Goal: Task Accomplishment & Management: Complete application form

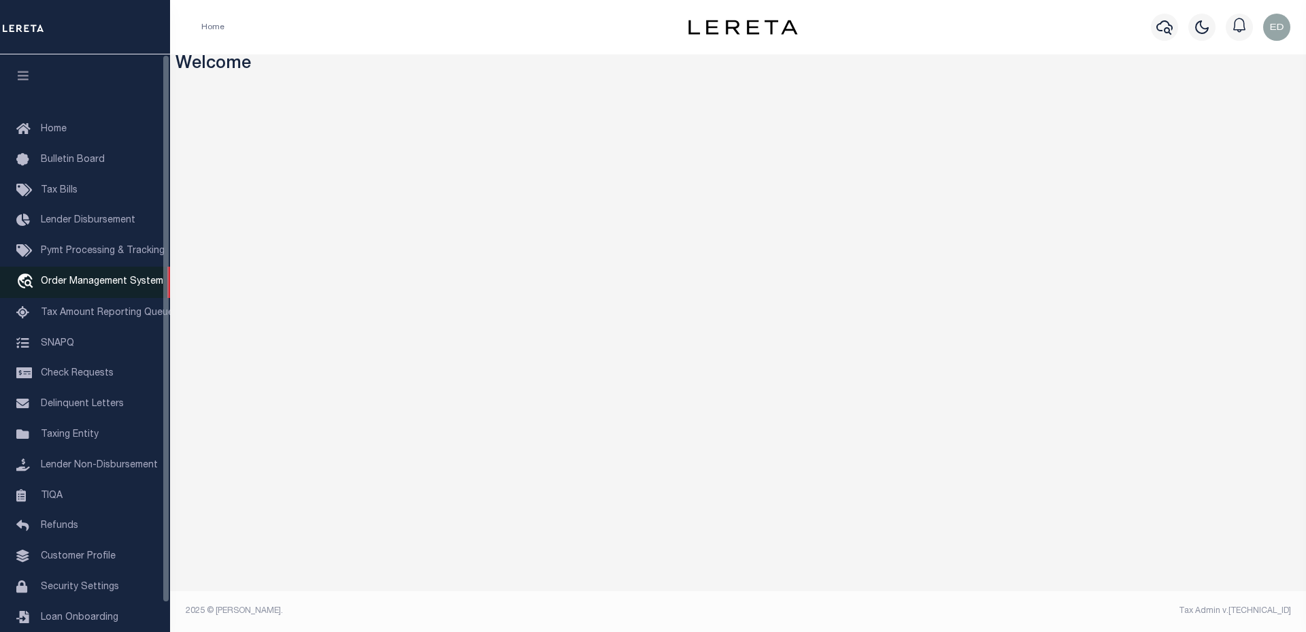
click at [61, 280] on span "Order Management System" at bounding box center [102, 282] width 122 height 10
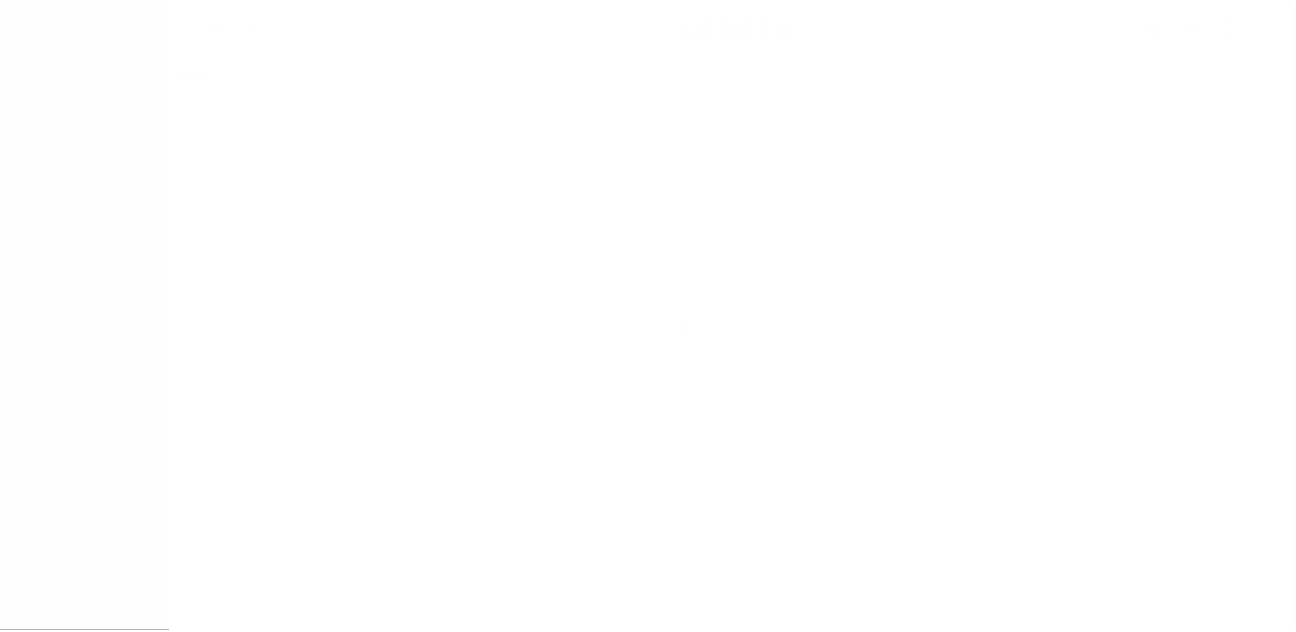
scroll to position [31, 0]
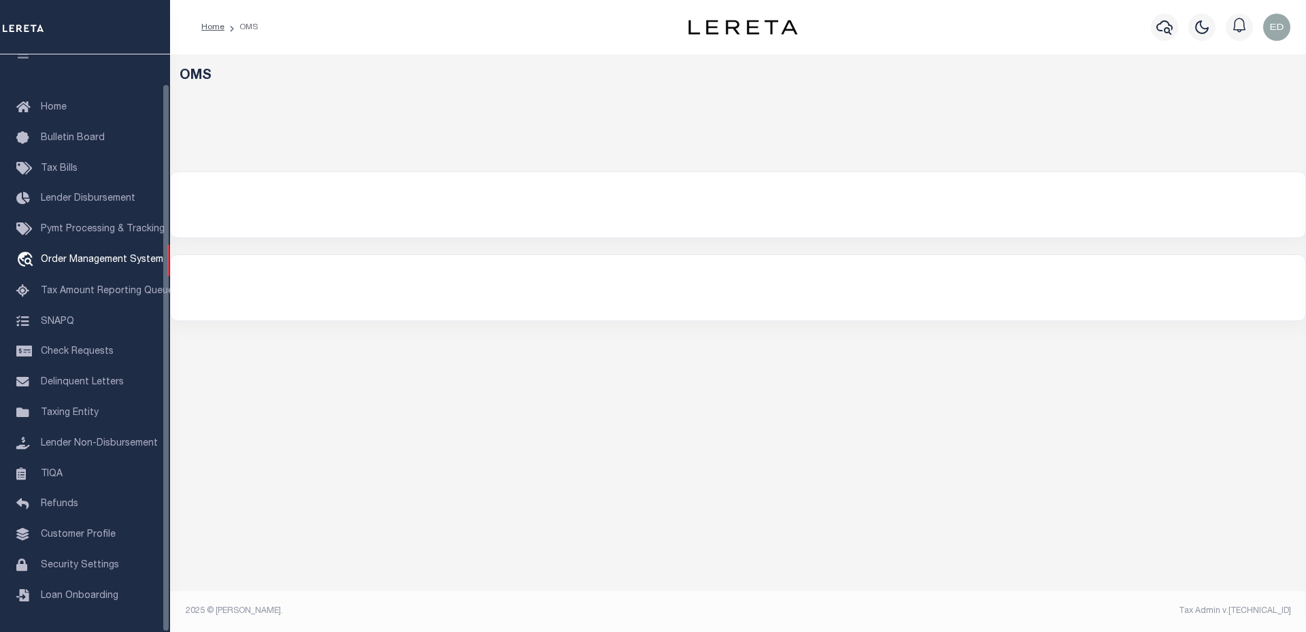
select select "200"
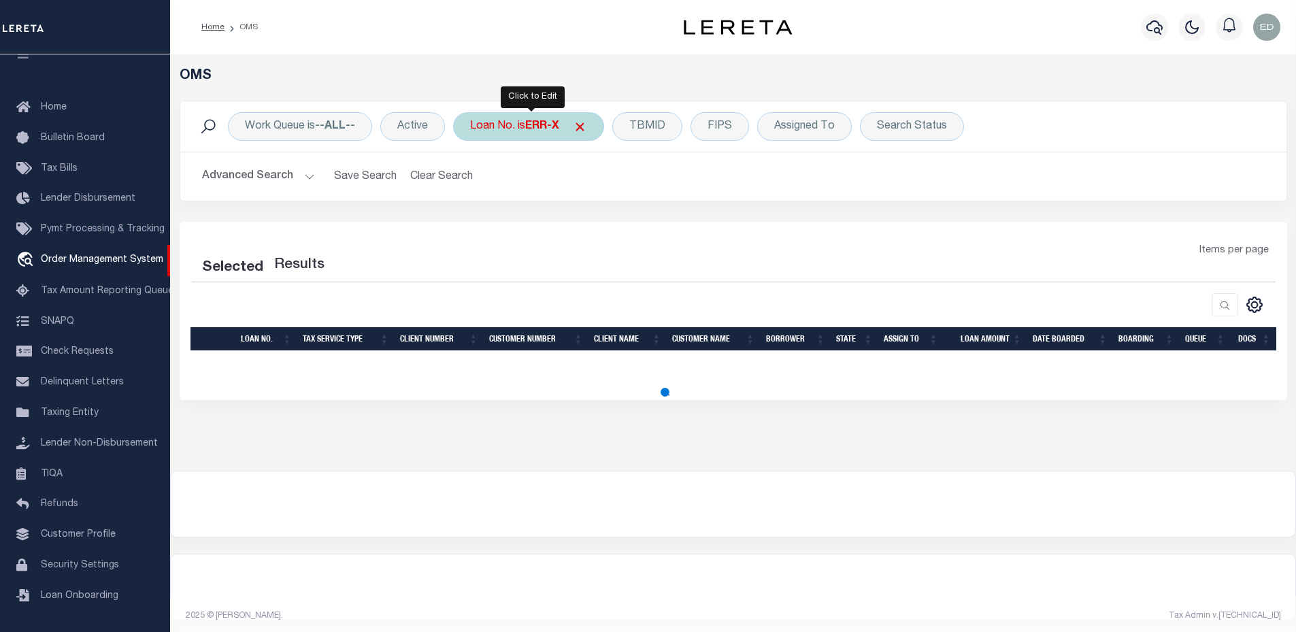
click at [539, 118] on div "Loan No. is ERR-X" at bounding box center [528, 126] width 151 height 29
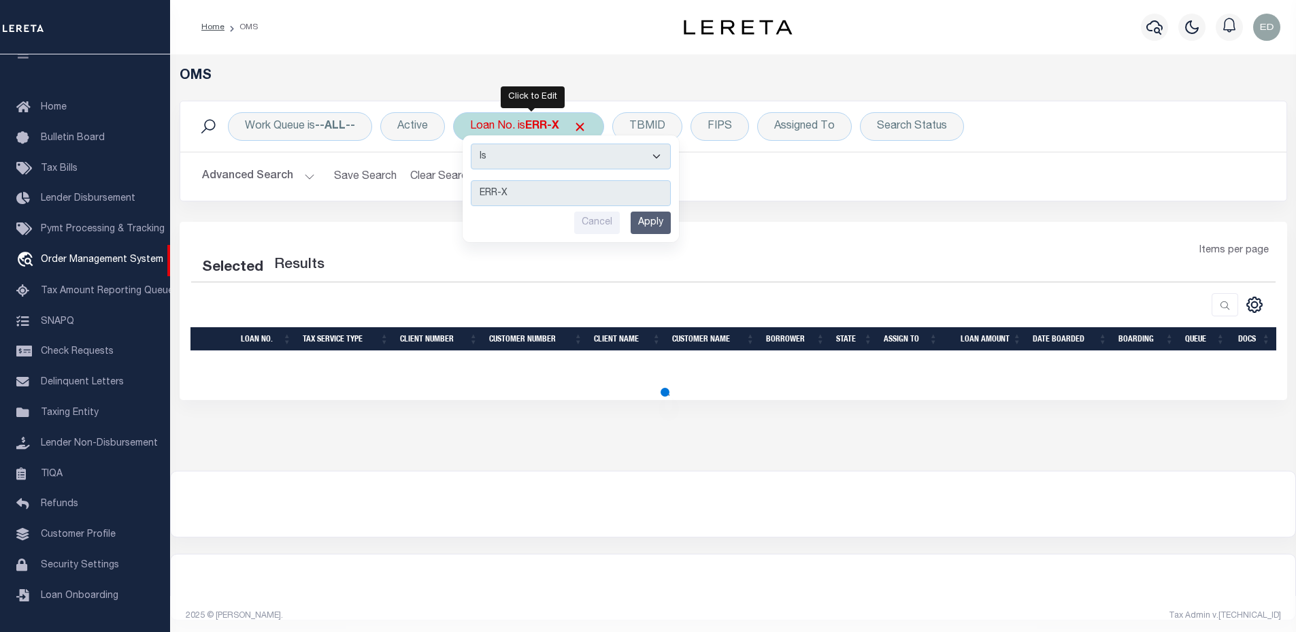
type input "1096871"
click at [657, 226] on input "Apply" at bounding box center [651, 223] width 40 height 22
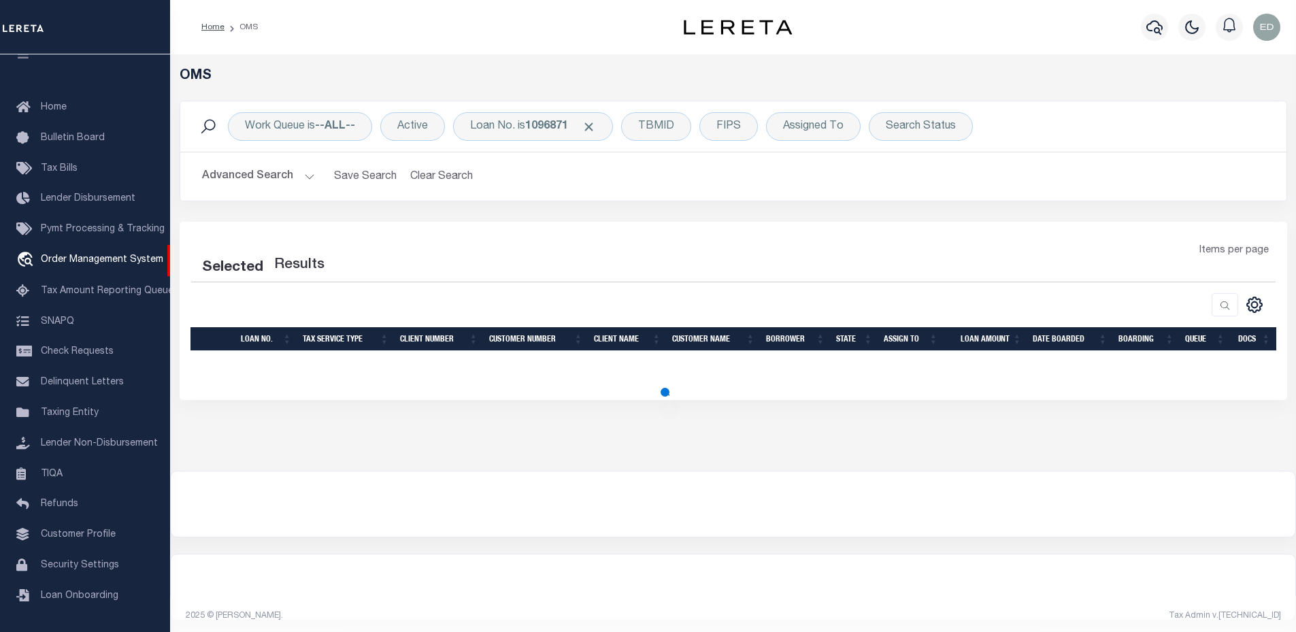
select select "200"
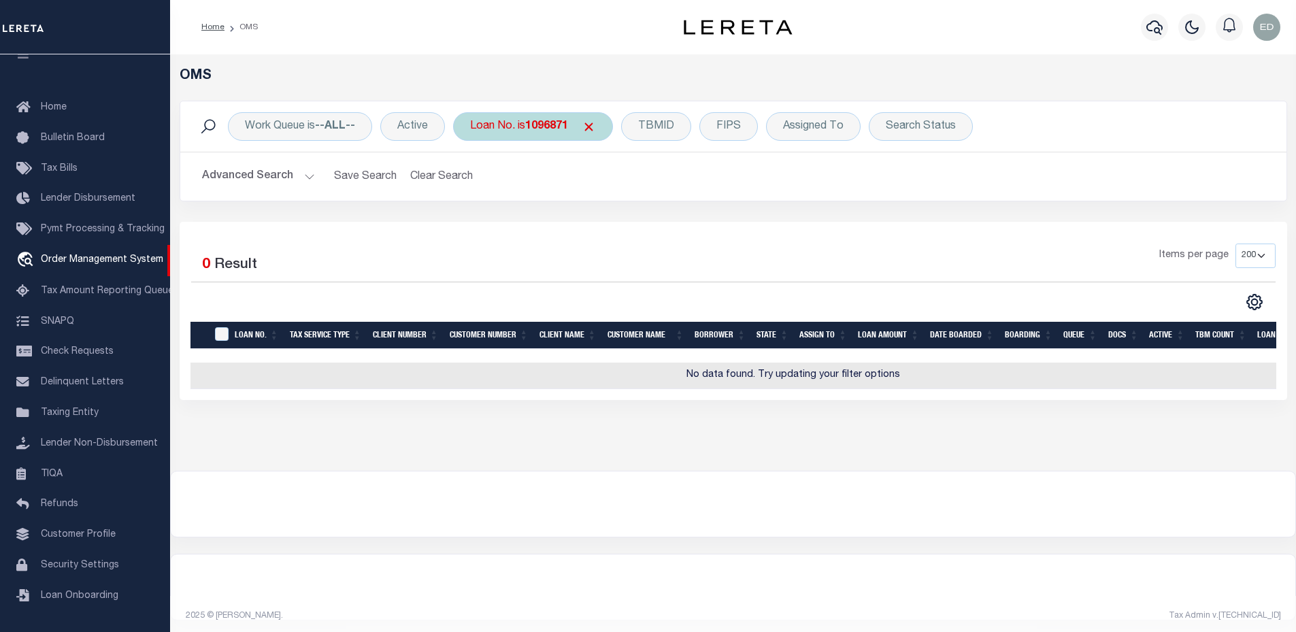
click at [517, 129] on div "Loan No. is 1096871" at bounding box center [533, 126] width 160 height 29
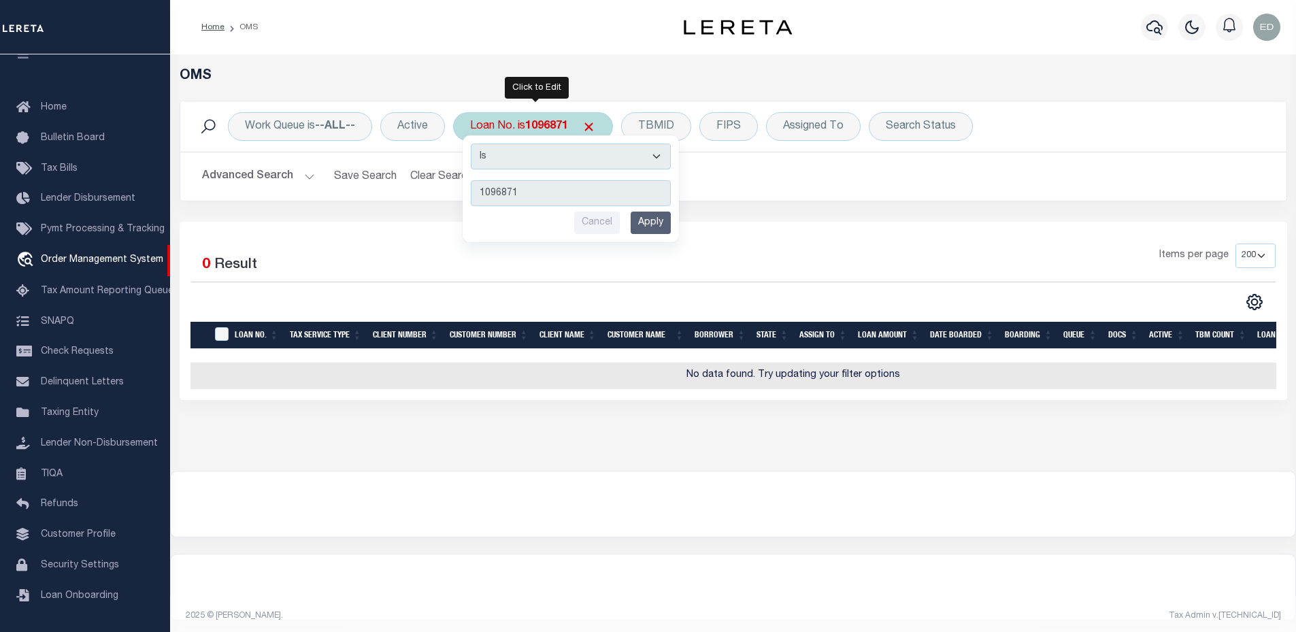
click at [480, 189] on input "1096871" at bounding box center [571, 193] width 200 height 26
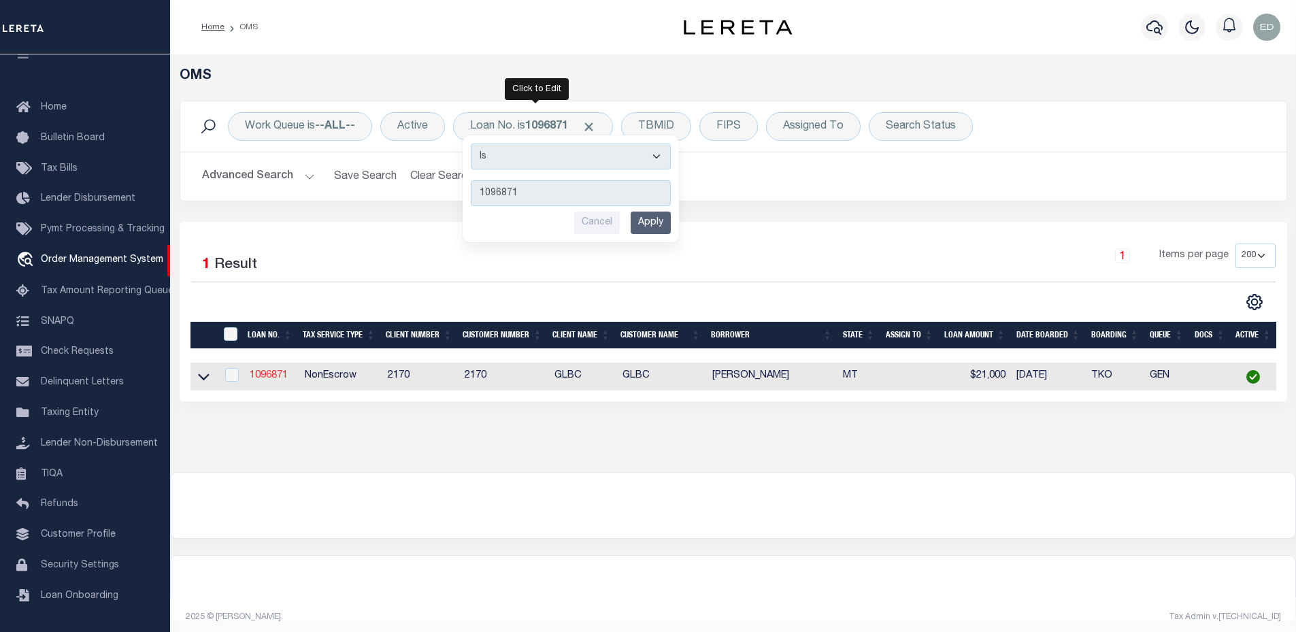
click at [283, 373] on link "1096871" at bounding box center [269, 376] width 38 height 10
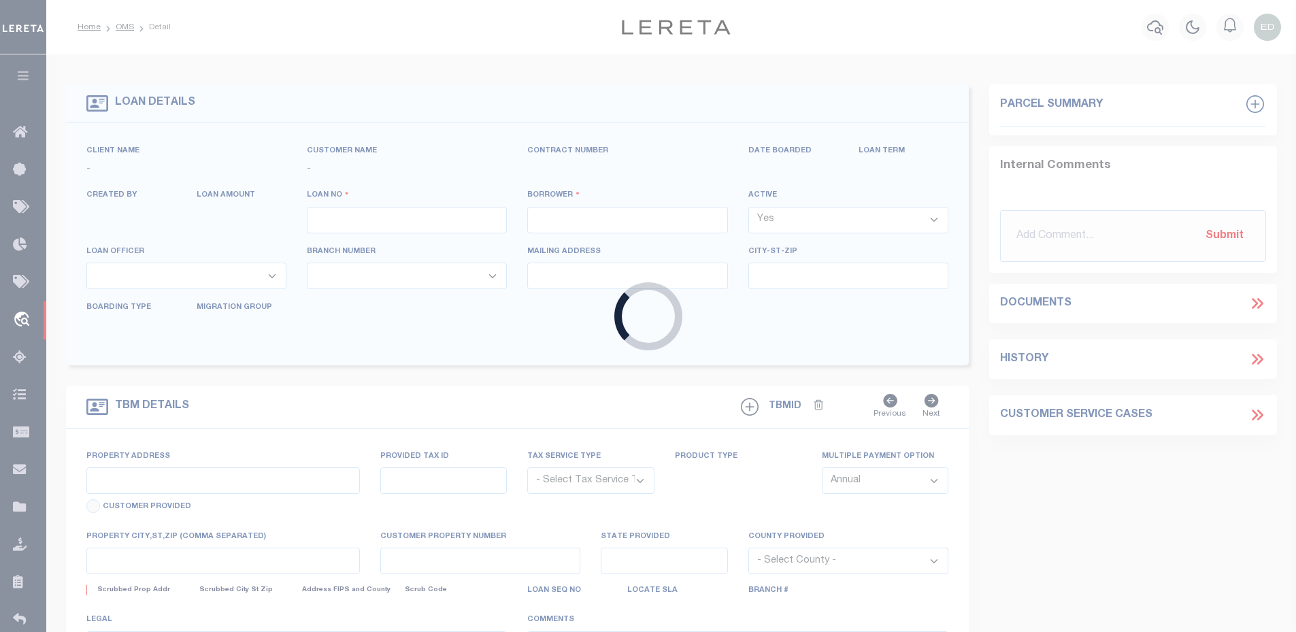
type input "1096871"
type input "[PERSON_NAME]"
select select
type input "[STREET_ADDRESS]"
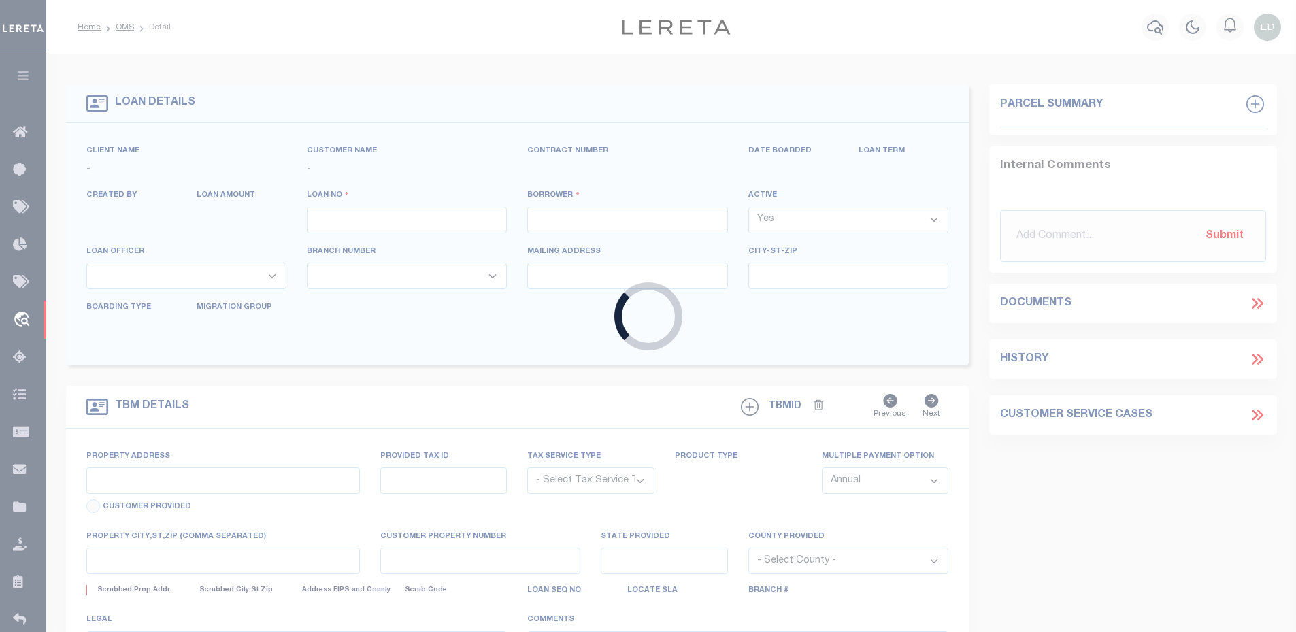
type input "BOZEMAN MT 59715"
select select "10"
select select "NonEscrow"
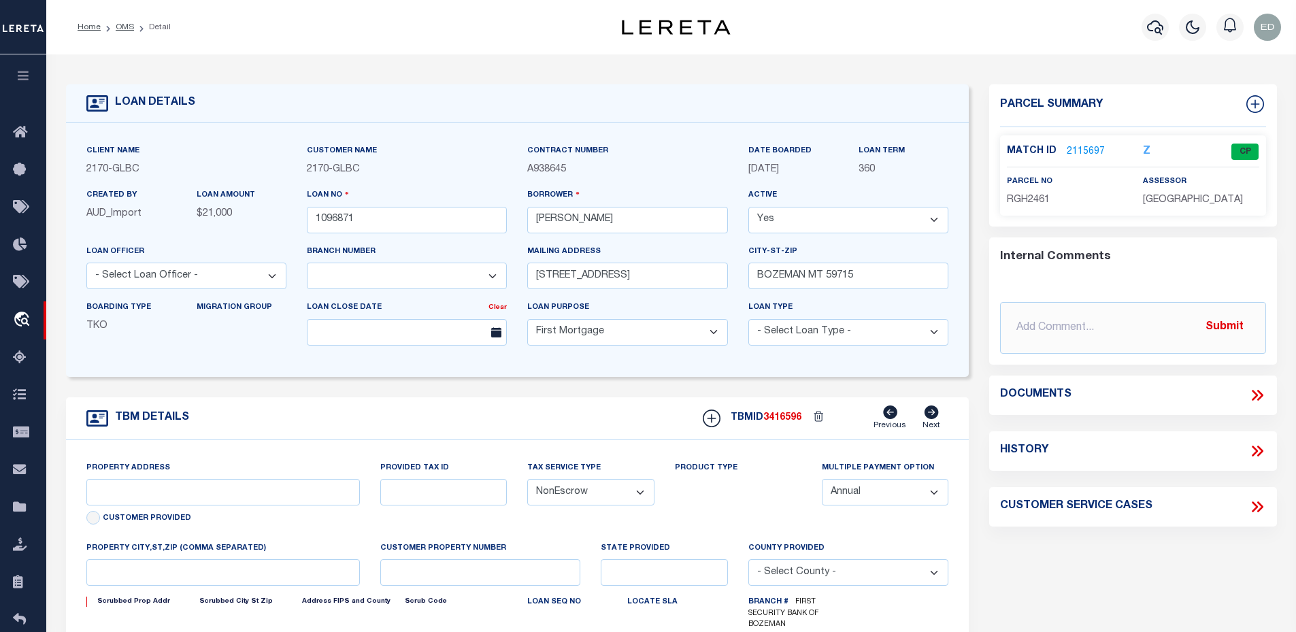
type input "[STREET_ADDRESS]"
type input "RGH2461"
select select
type input "BOZEMAN MT 59715"
type input "MT"
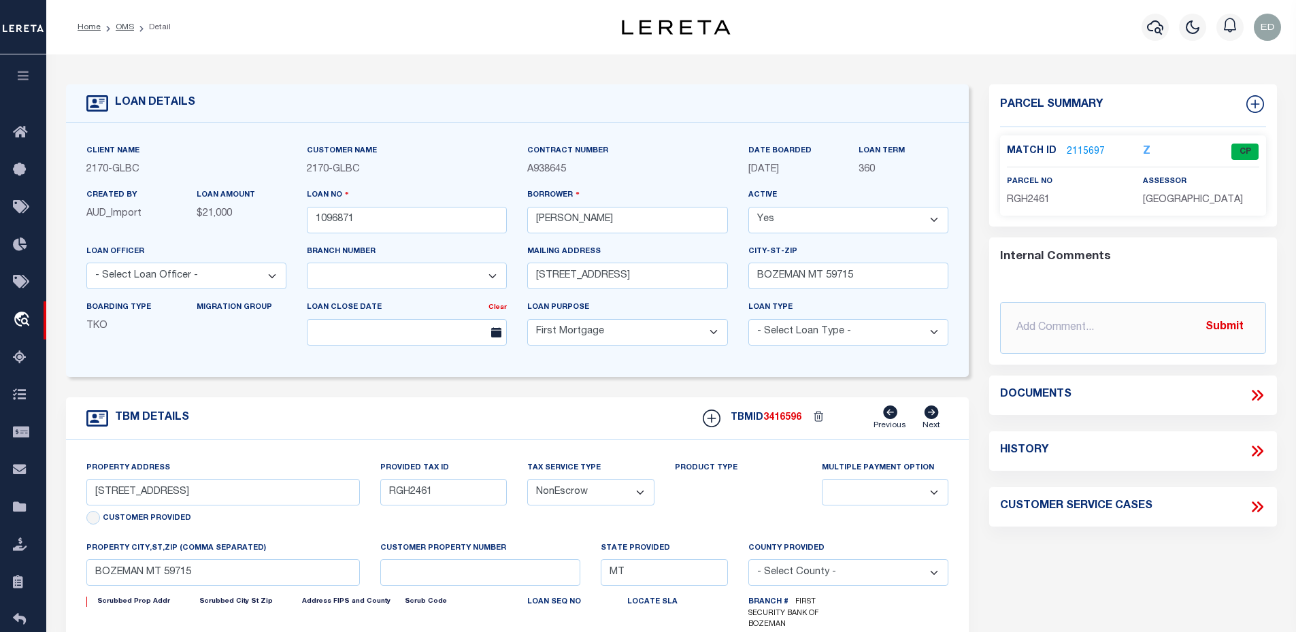
select select
type textarea "LOTS 16 AND 17 IN BLOCK 4 OF BUTTE ADDITION TO THE CITY OF [GEOGRAPHIC_DATA], […"
select select "4574"
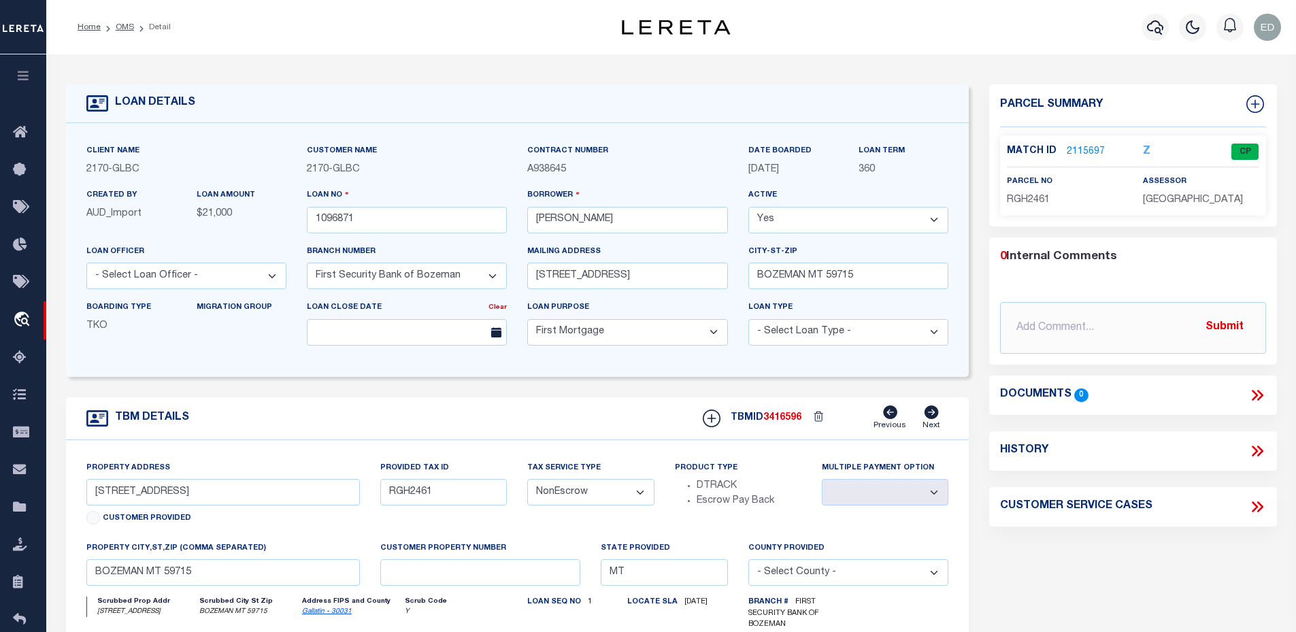
click at [134, 23] on li "Detail" at bounding box center [152, 27] width 37 height 12
click at [129, 30] on link "OMS" at bounding box center [125, 27] width 18 height 8
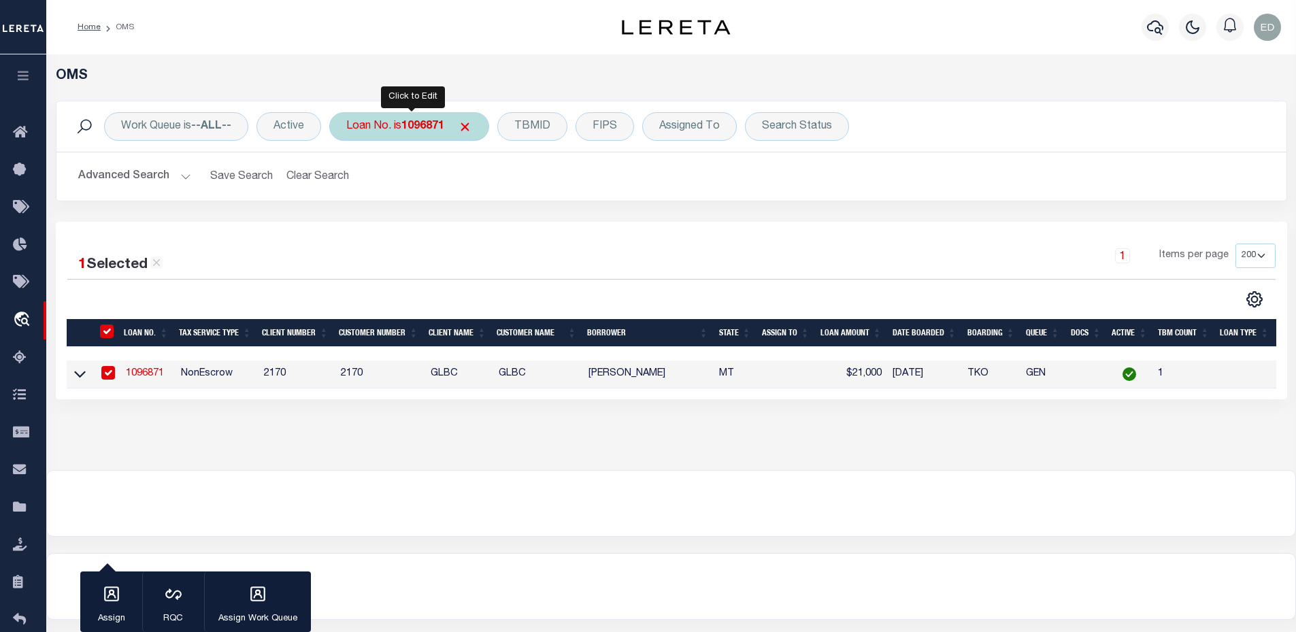
click at [397, 114] on div "Loan No. is 1096871 Is Contains 1096871 Cancel Apply" at bounding box center [409, 126] width 160 height 29
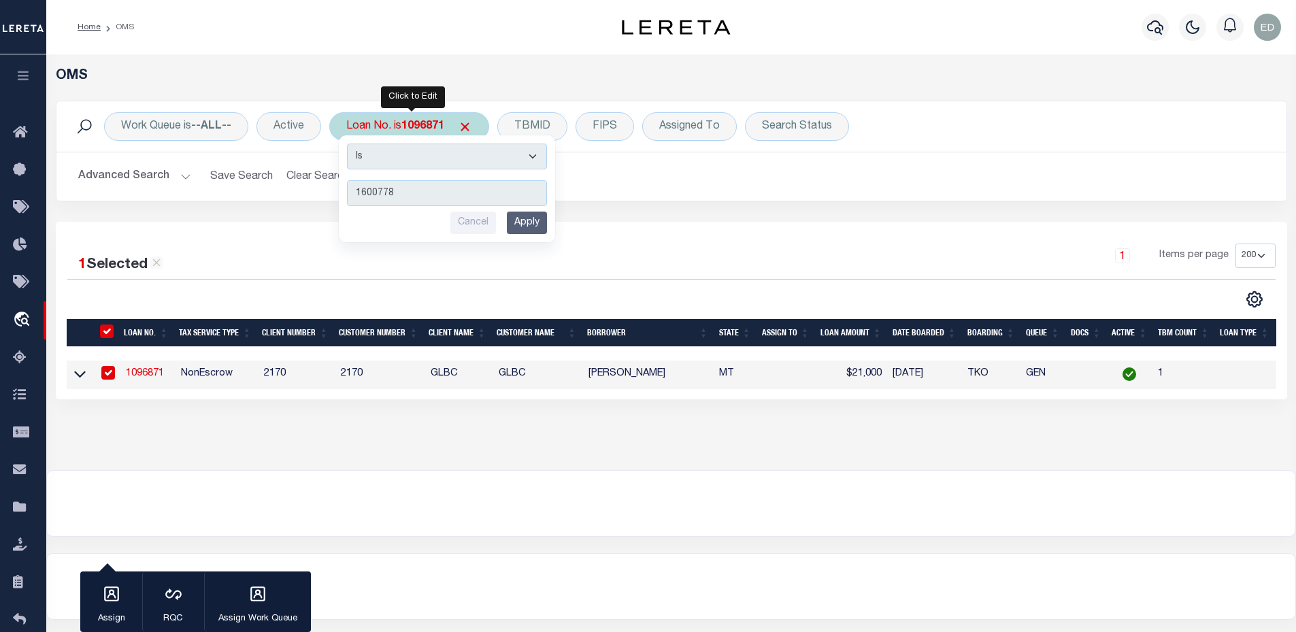
type input "1600778"
click at [514, 215] on input "Apply" at bounding box center [527, 223] width 40 height 22
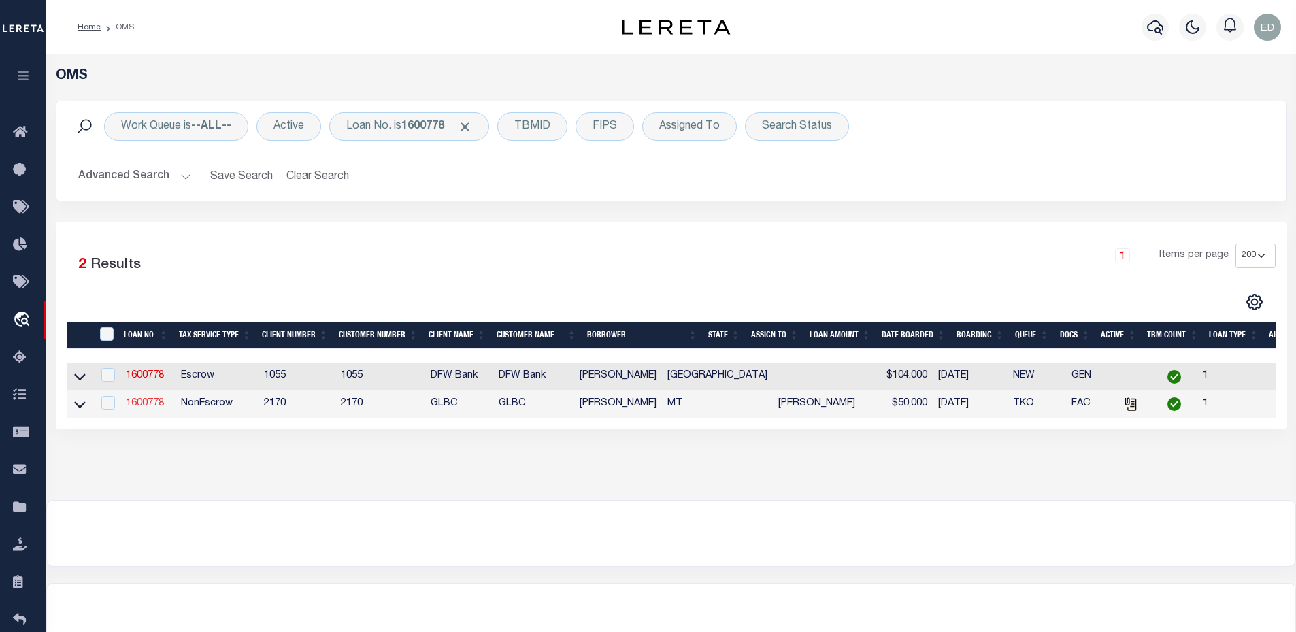
click at [132, 406] on link "1600778" at bounding box center [145, 404] width 38 height 10
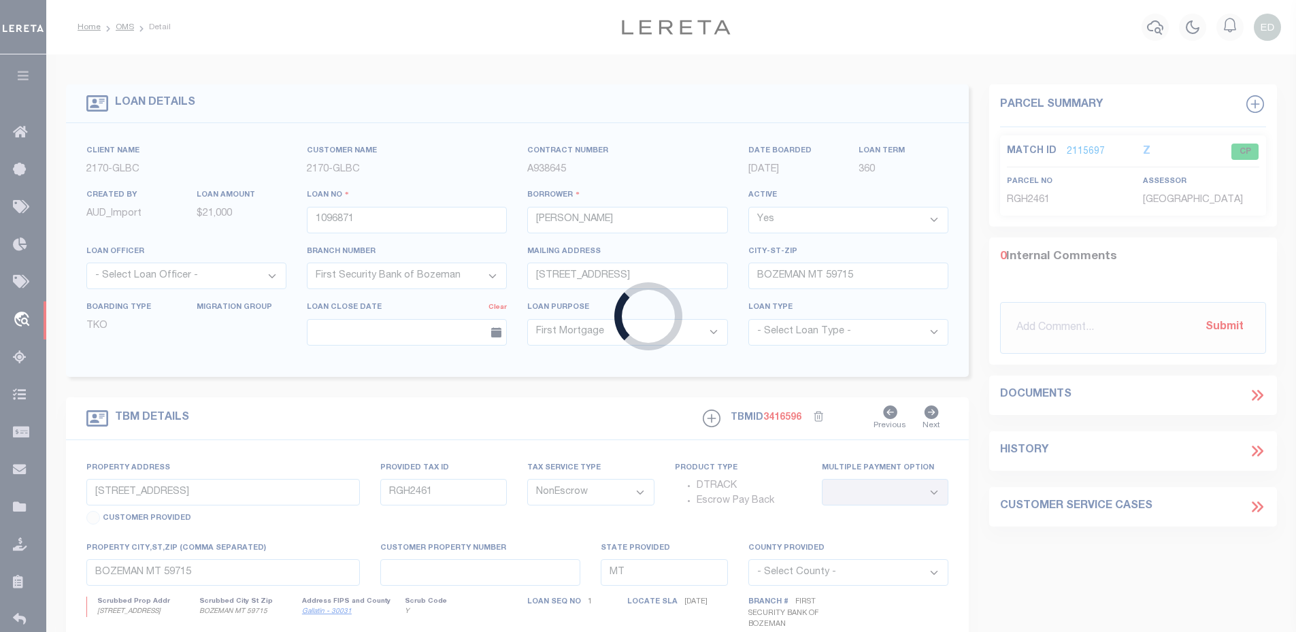
type input "1600778"
type input "[PERSON_NAME]"
type input "[PERSON_NAME] PEAK TRL NBR 10"
type input "THREE FORKS MT 59752"
select select
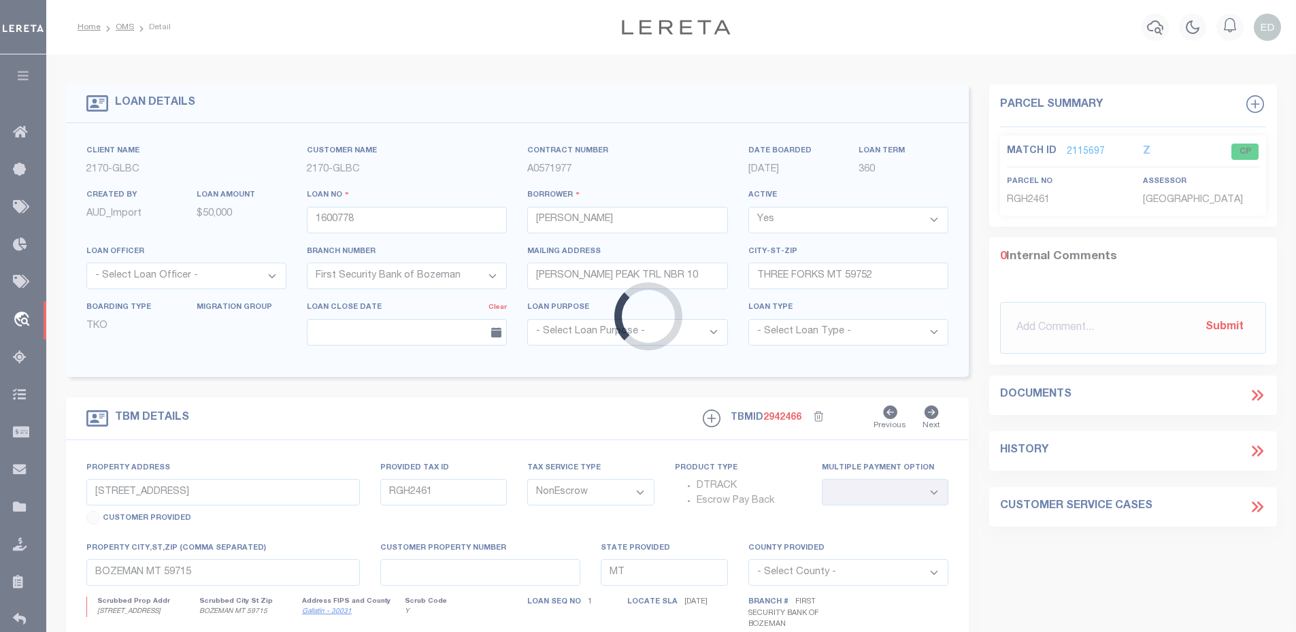
select select "4574"
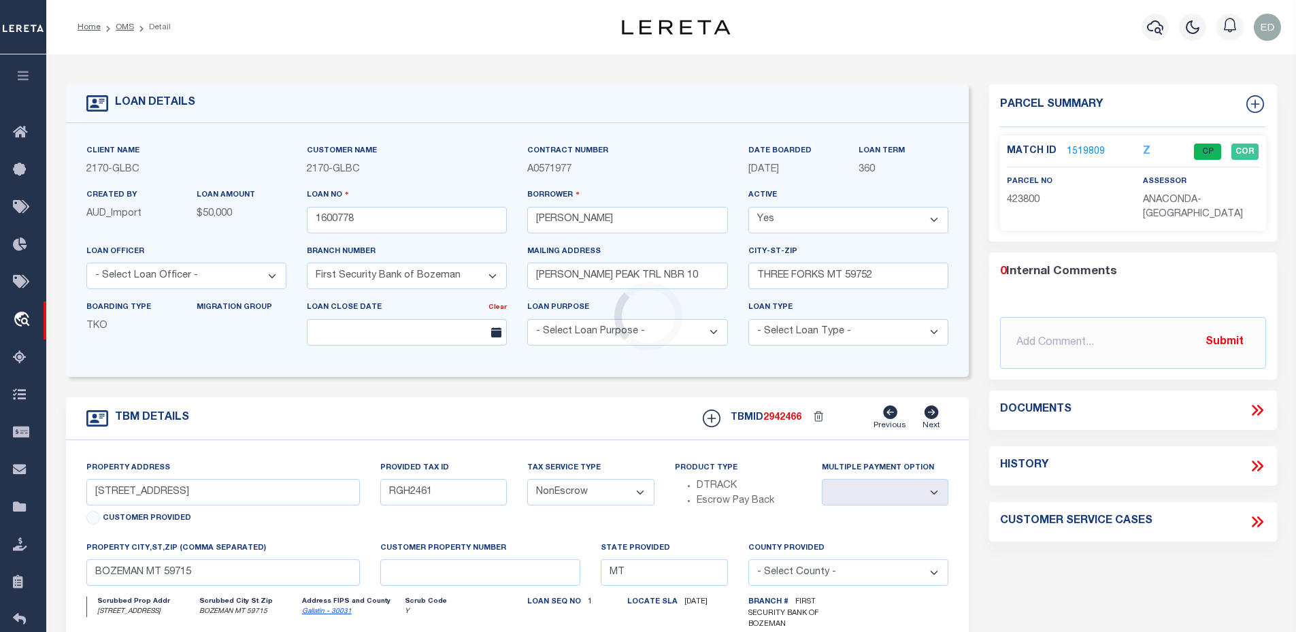
type input "[STREET_ADDRESS]"
select select
type input "ANACONDA MT 597110000"
select select
type textarea "Liability limited to information provided"
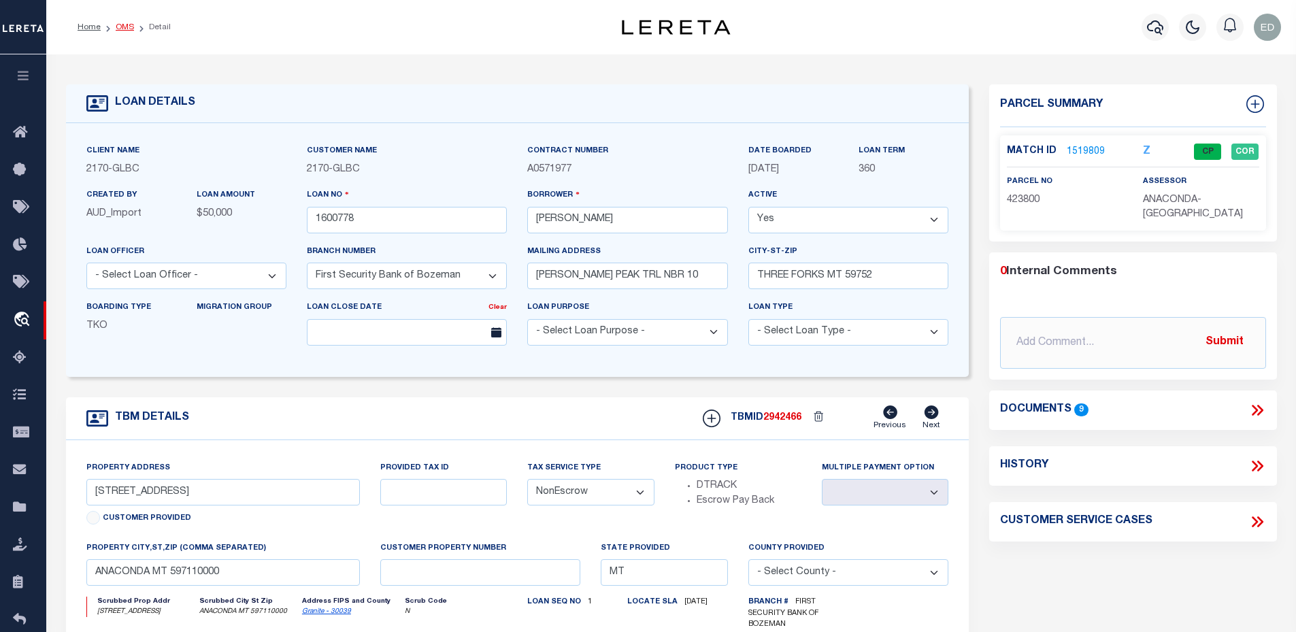
click at [123, 24] on link "OMS" at bounding box center [125, 27] width 18 height 8
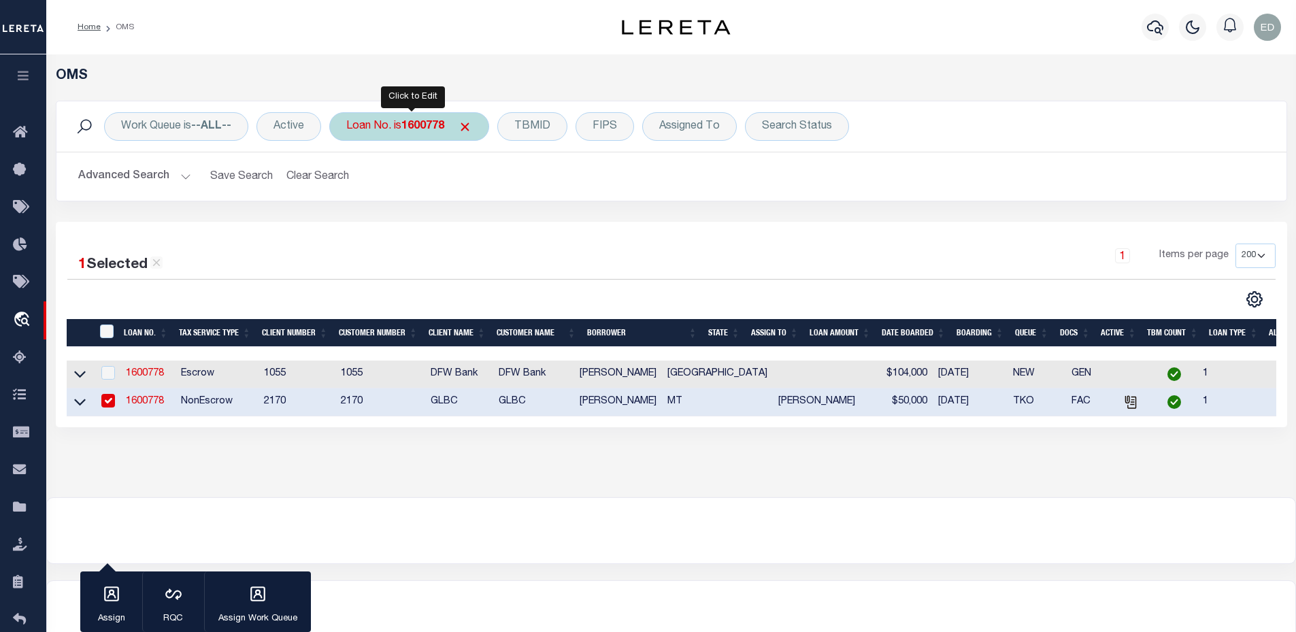
click at [384, 123] on div "Loan No. is 1600778" at bounding box center [409, 126] width 160 height 29
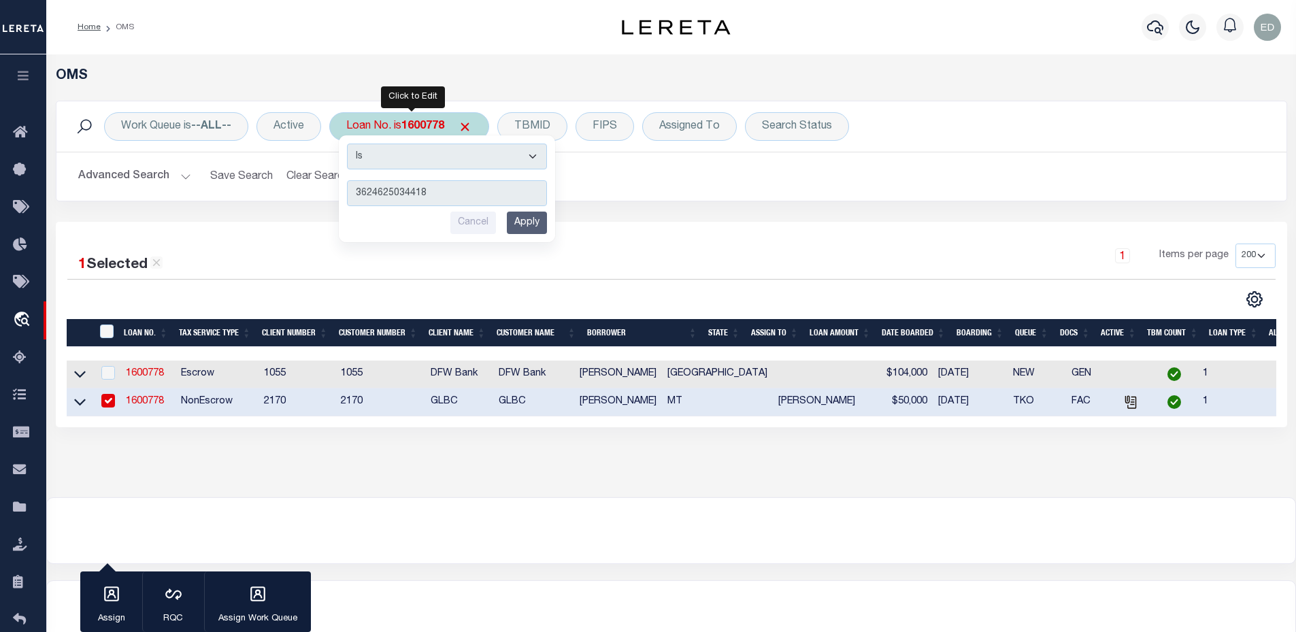
type input "3624625034418"
click at [537, 222] on input "Apply" at bounding box center [527, 223] width 40 height 22
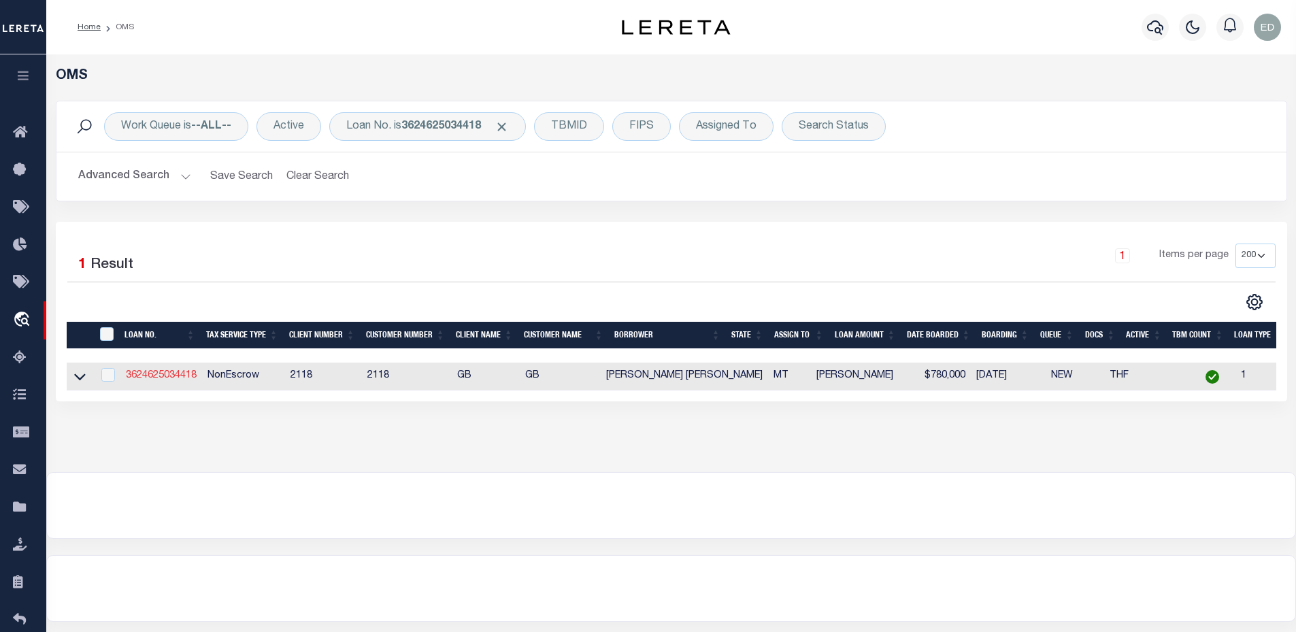
click at [159, 374] on link "3624625034418" at bounding box center [161, 376] width 71 height 10
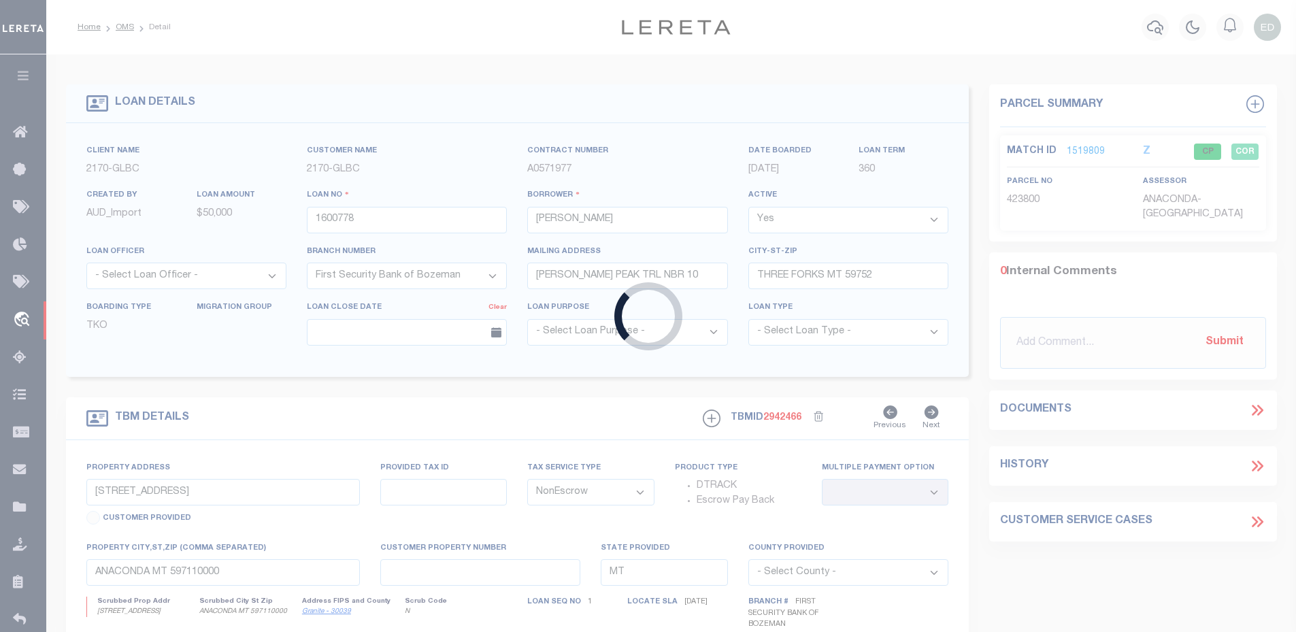
type input "3624625034418"
type input "[PERSON_NAME] [PERSON_NAME]"
select select
select select "100"
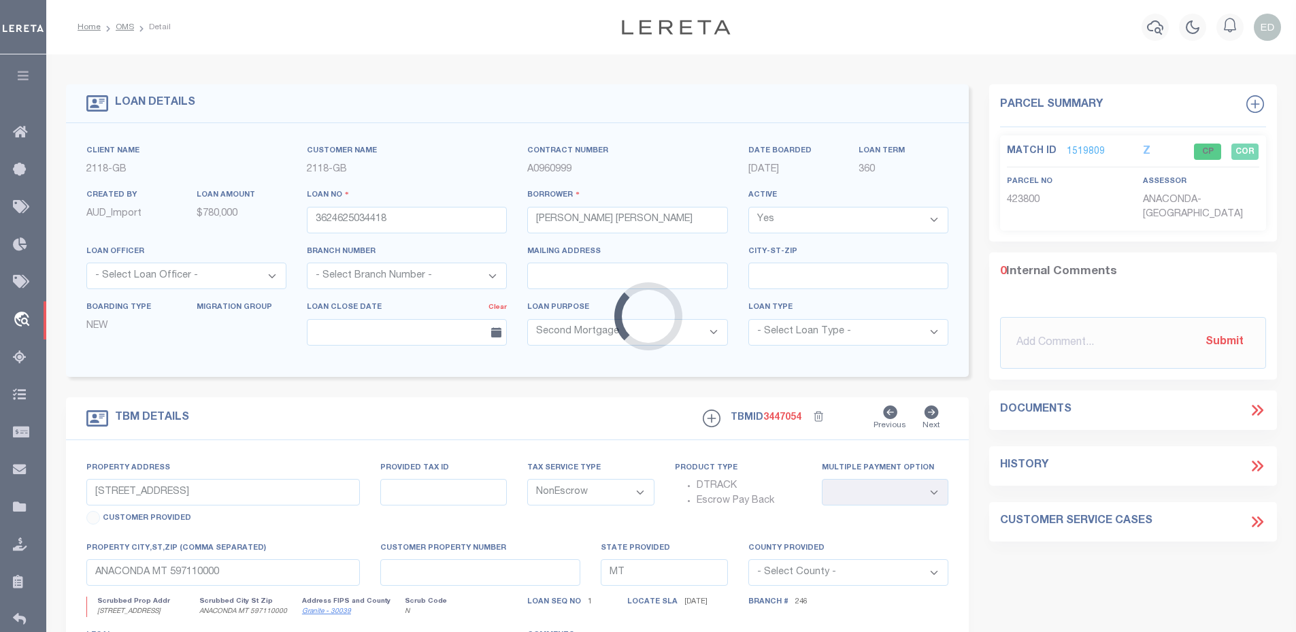
type input "[STREET_ADDRESS]"
select select
type input "BIG SKY MT 597160000"
select select
select select "25042"
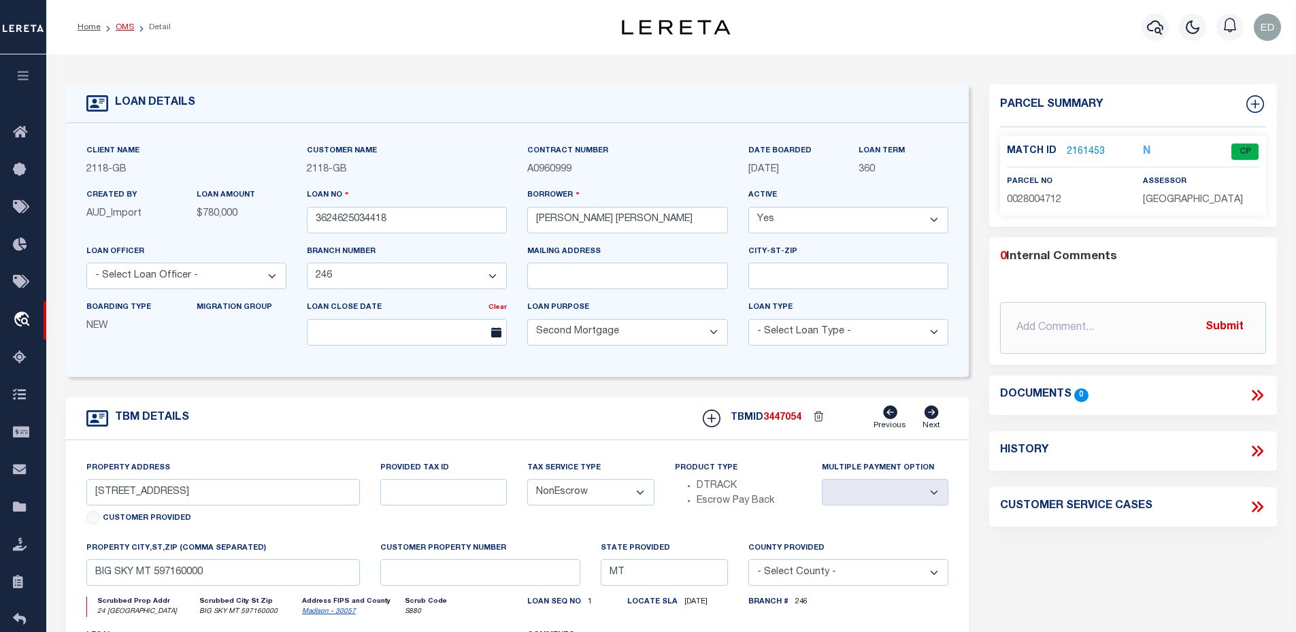
click at [119, 24] on link "OMS" at bounding box center [125, 27] width 18 height 8
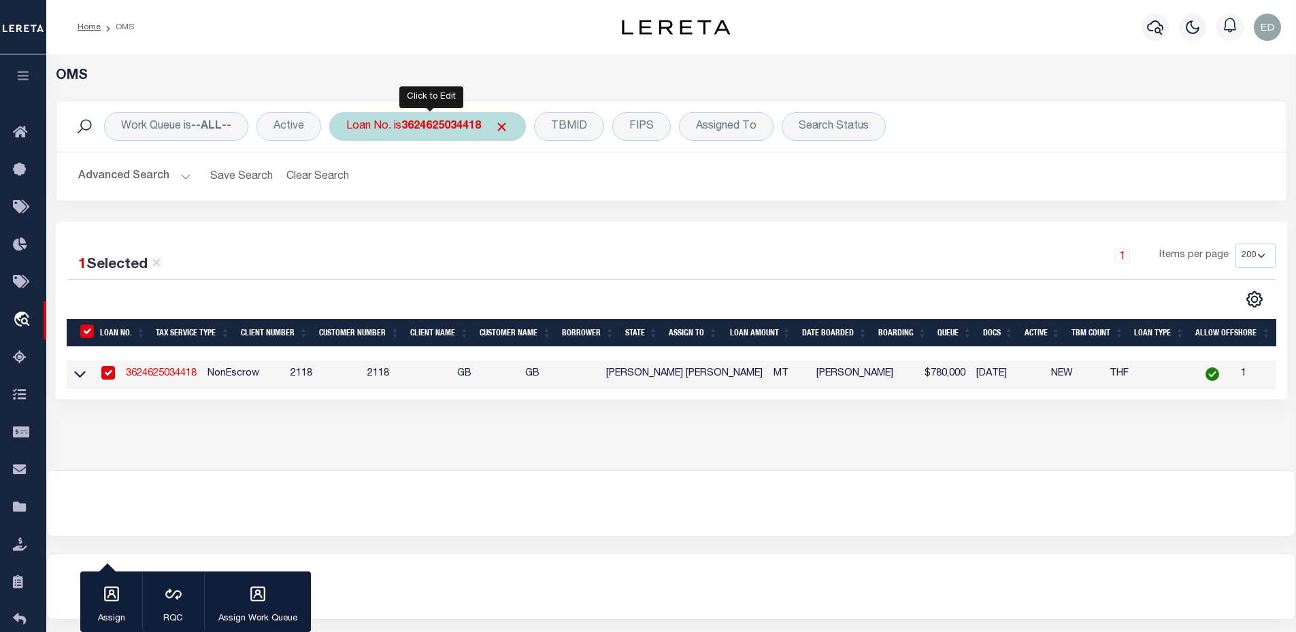
click at [453, 115] on div "Loan No. is 3624625034418" at bounding box center [427, 126] width 197 height 29
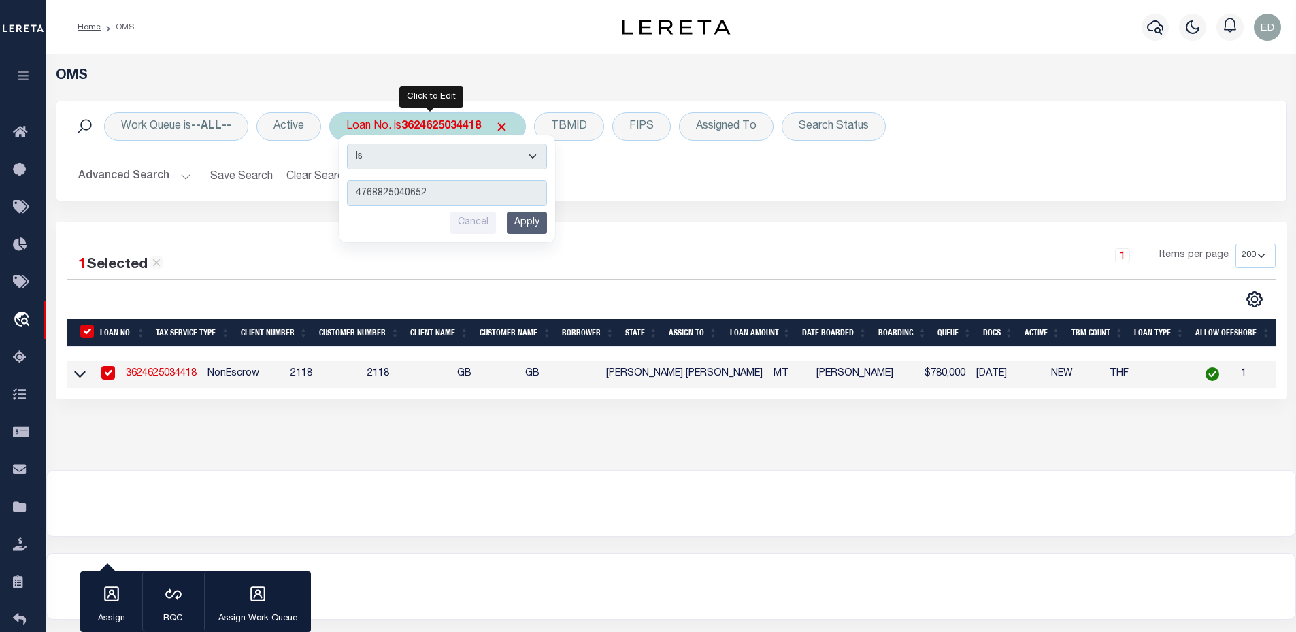
type input "4768825040652"
click at [513, 227] on input "Apply" at bounding box center [527, 223] width 40 height 22
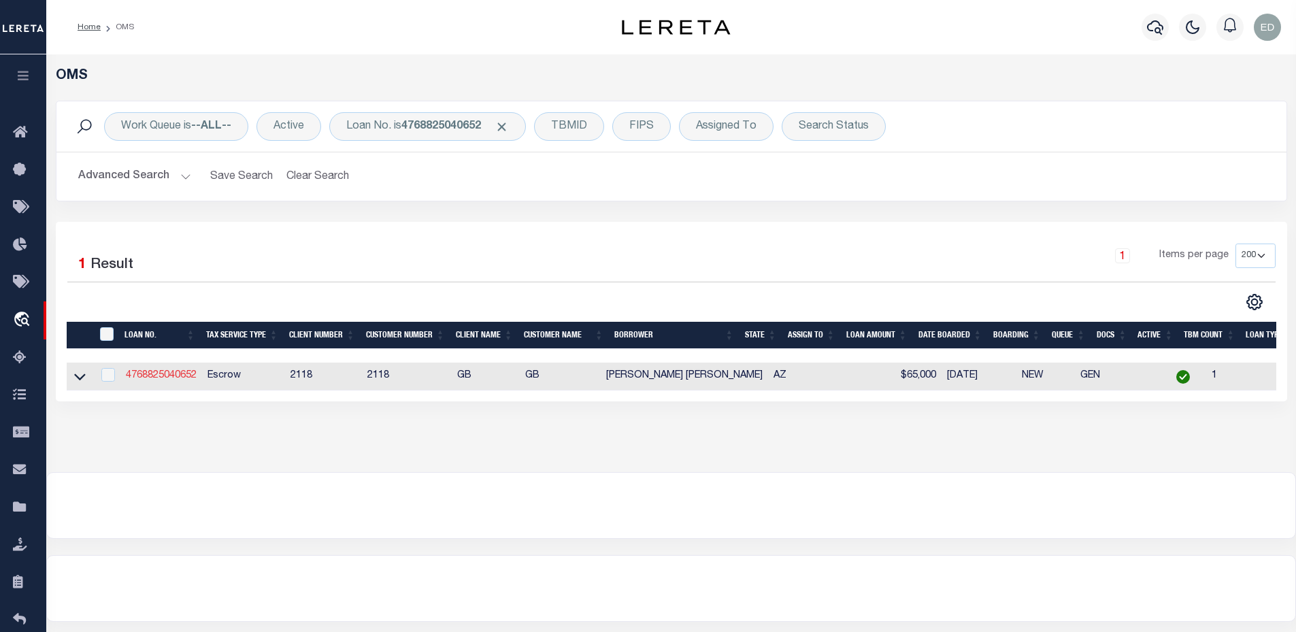
click at [162, 377] on link "4768825040652" at bounding box center [161, 376] width 71 height 10
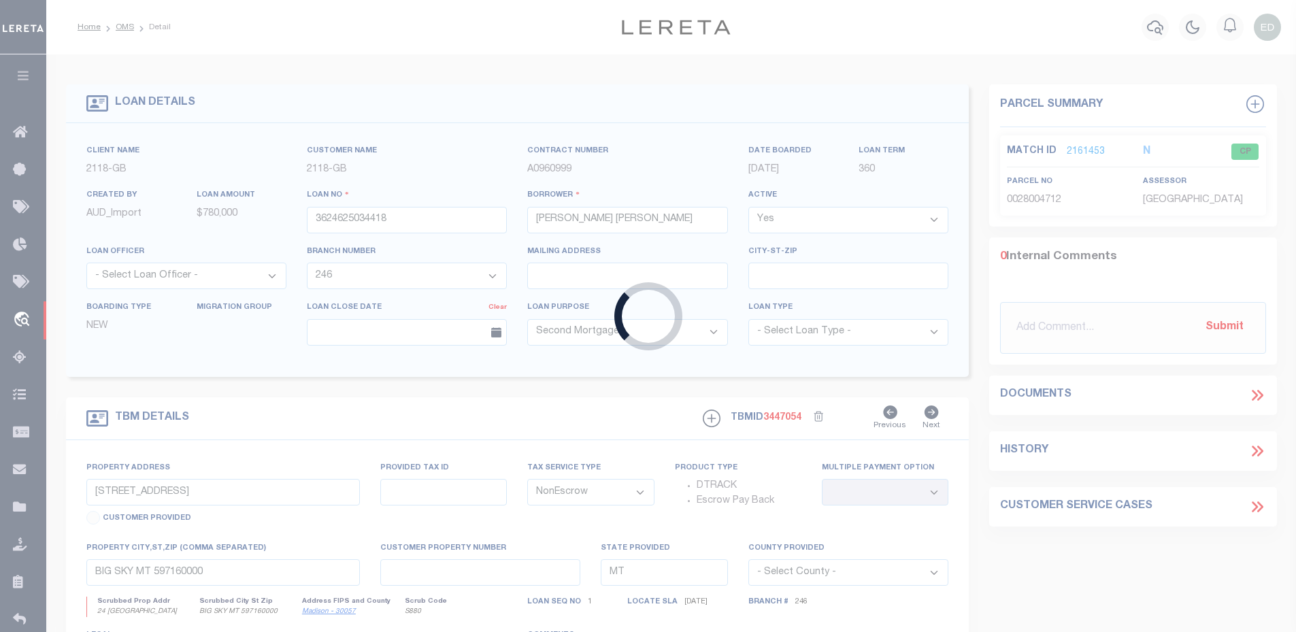
type input "4768825040652"
type input "[PERSON_NAME] [PERSON_NAME]"
select select "25061"
select select "Escrow"
type input "[STREET_ADDRESS]"
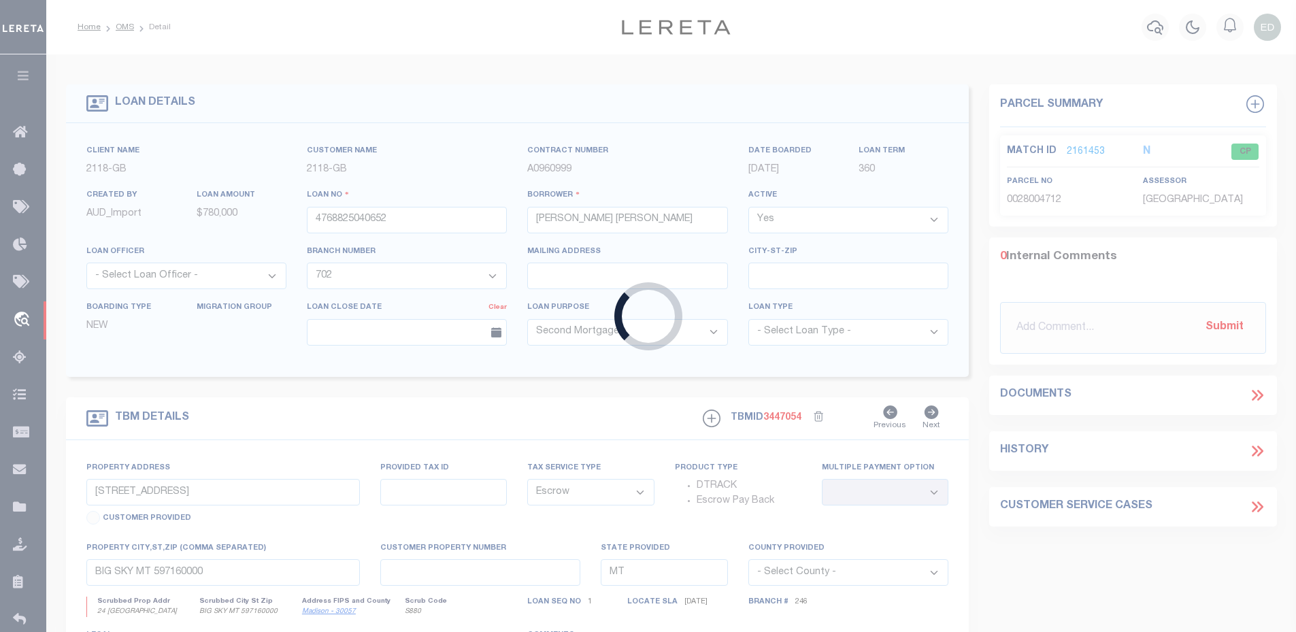
select select
type input "YUMA AZ 853670000"
type input "AZ"
select select
select select "25061"
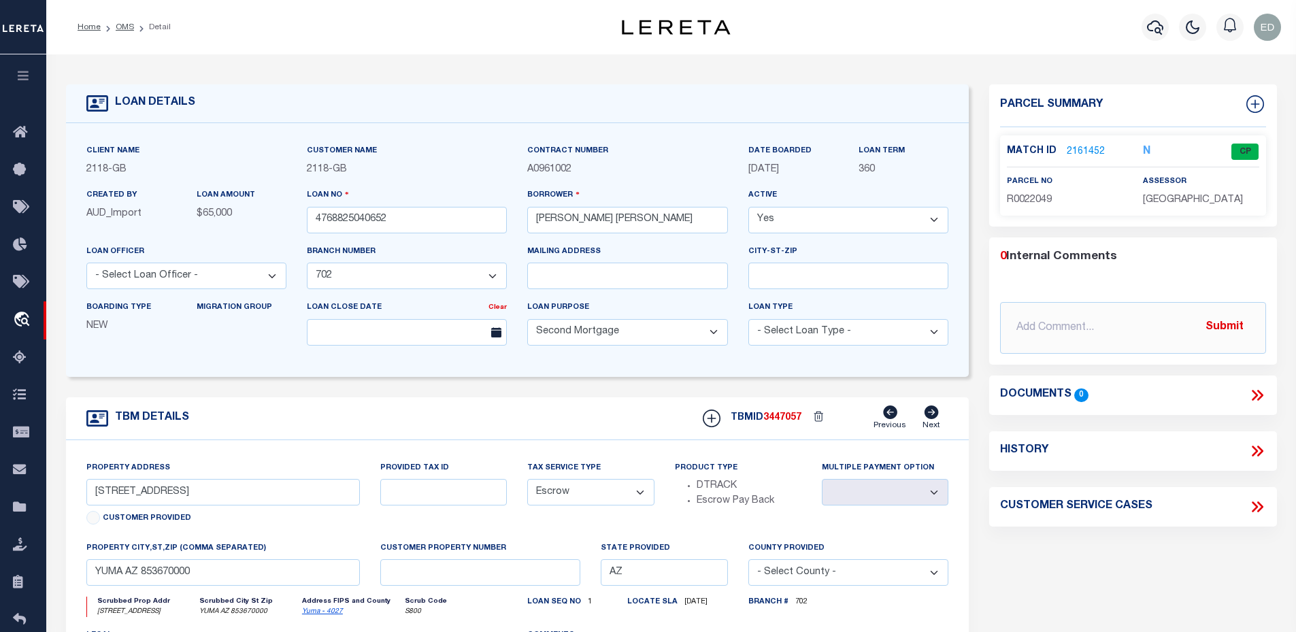
drag, startPoint x: 1067, startPoint y: 609, endPoint x: 1058, endPoint y: 605, distance: 10.4
click at [1067, 609] on div "Parcel Summary Match ID 2161452 N parcel no R0022049 assessor 0" at bounding box center [1133, 456] width 308 height 744
click at [352, 220] on input "4768825040652" at bounding box center [407, 220] width 200 height 27
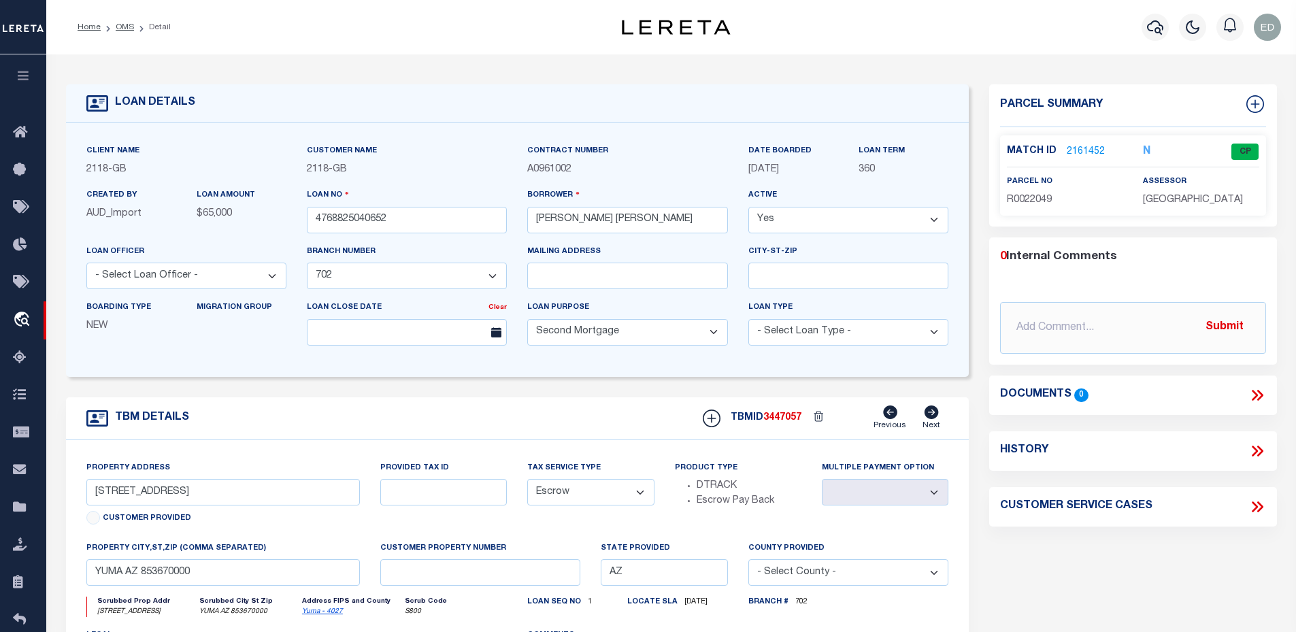
click at [1108, 569] on div "Parcel Summary Match ID 2161452 N parcel no R0022049 assessor 0" at bounding box center [1133, 456] width 308 height 744
click at [124, 26] on link "OMS" at bounding box center [125, 27] width 18 height 8
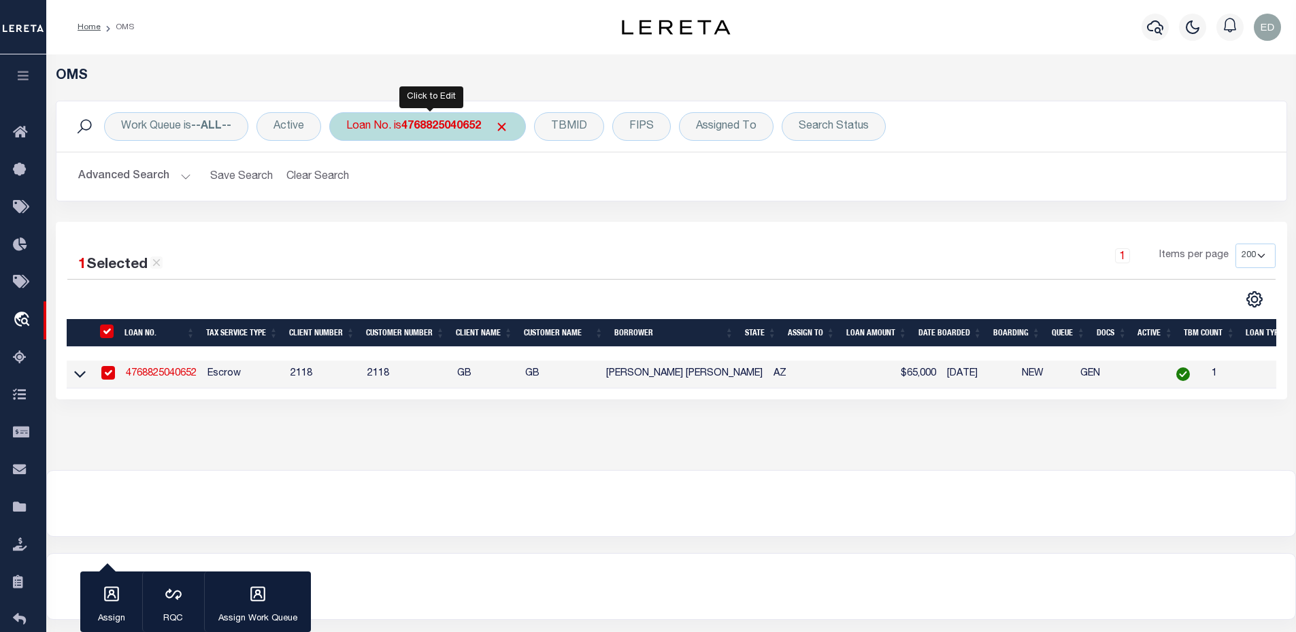
click at [418, 127] on b "4768825040652" at bounding box center [441, 126] width 80 height 11
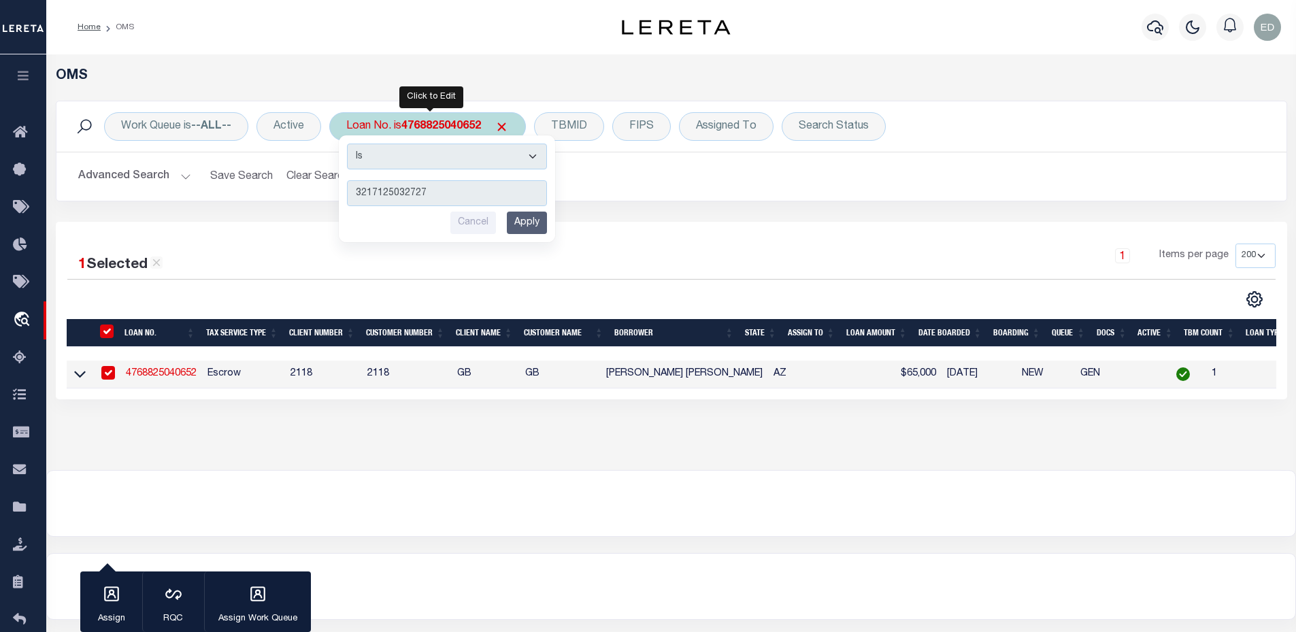
type input "3217125032727"
click at [523, 220] on input "Apply" at bounding box center [527, 223] width 40 height 22
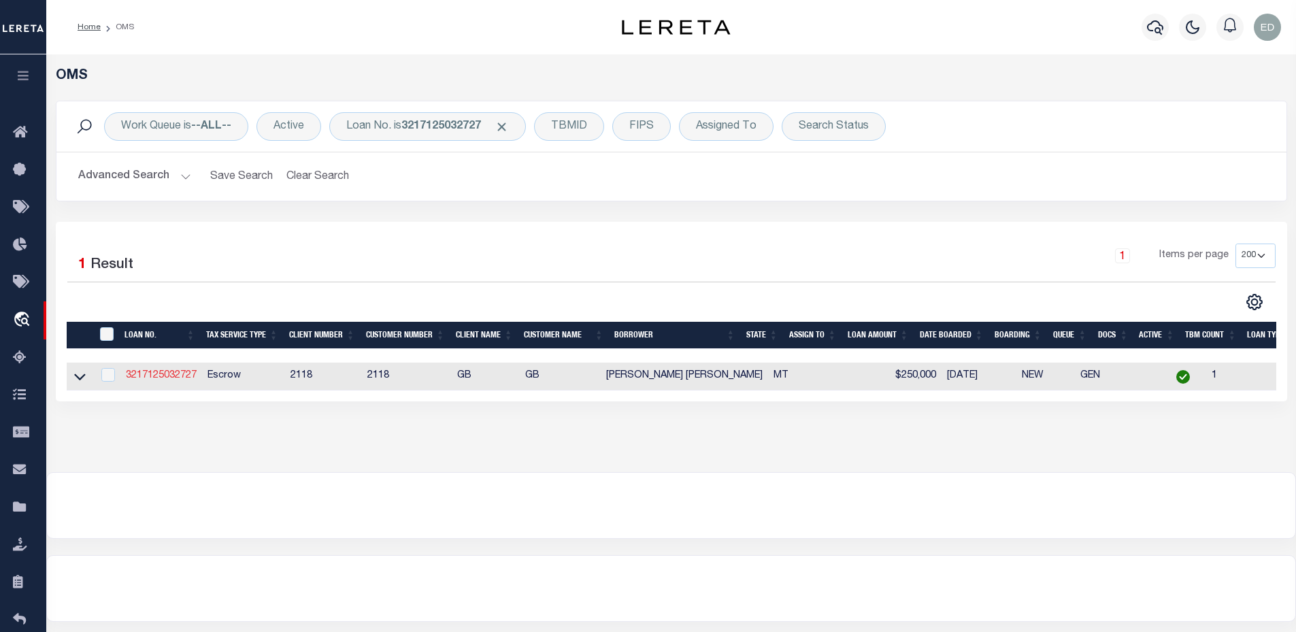
click at [161, 376] on link "3217125032727" at bounding box center [161, 376] width 71 height 10
type input "3217125032727"
type input "[PERSON_NAME] [PERSON_NAME]"
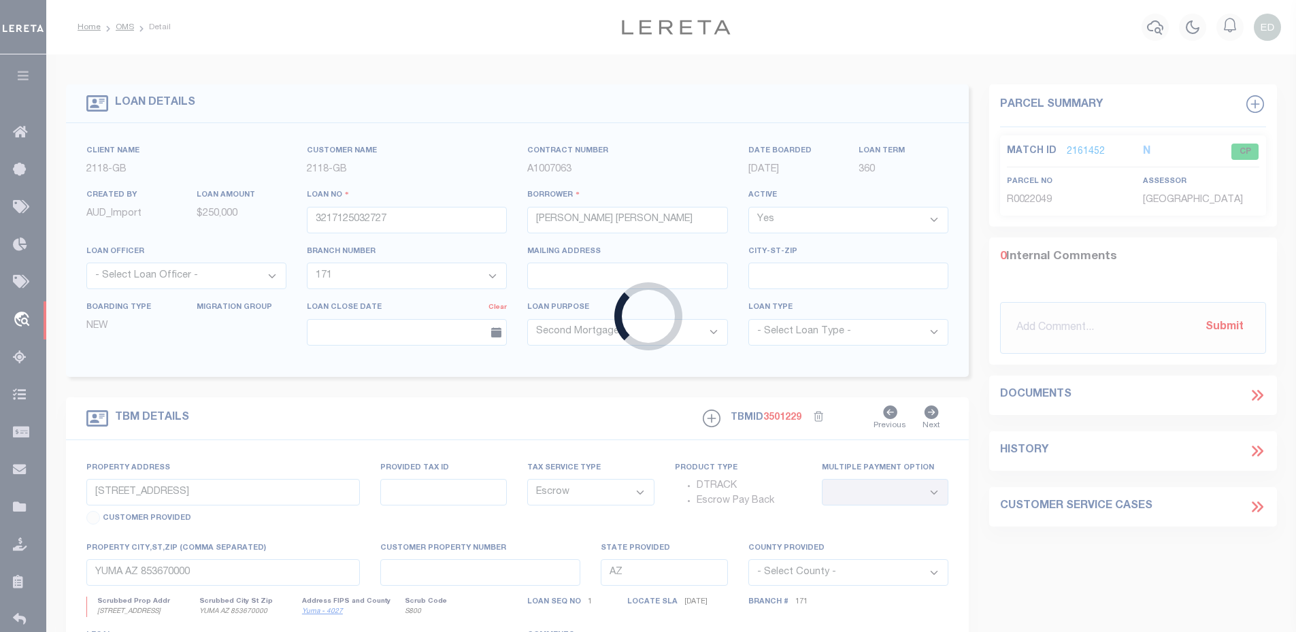
select select "25033"
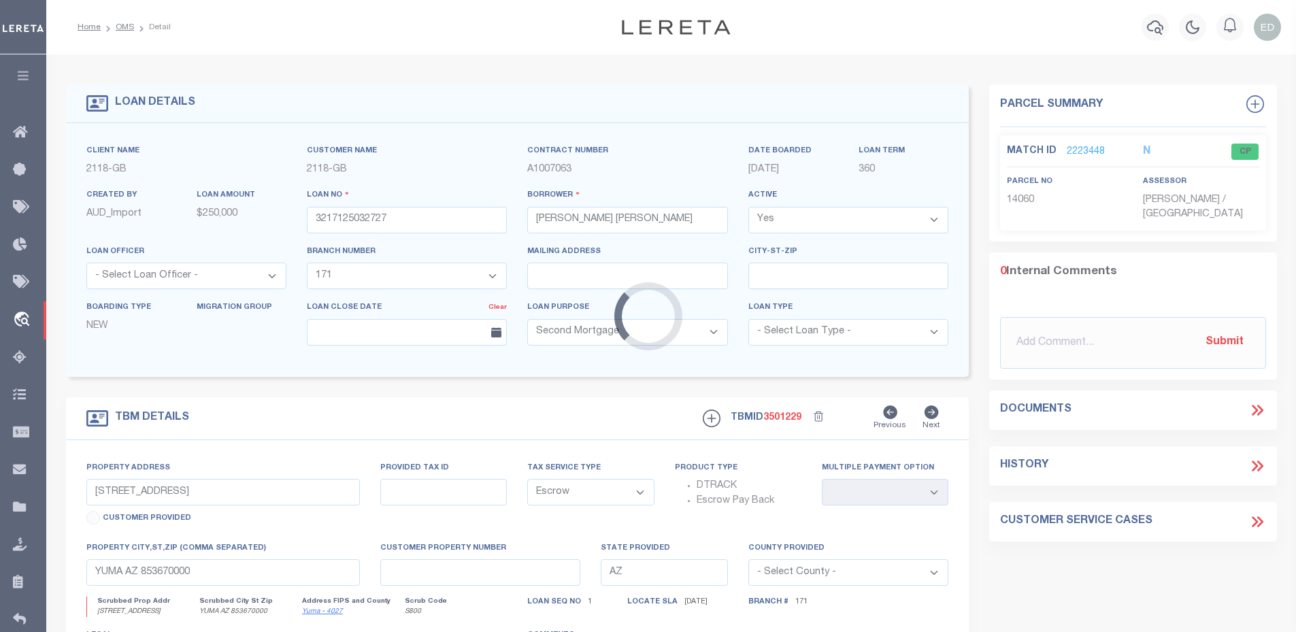
type input "[STREET_ADDRESS]"
type input "14060"
select select
type input "HELENA MT 596020000"
type input "MT"
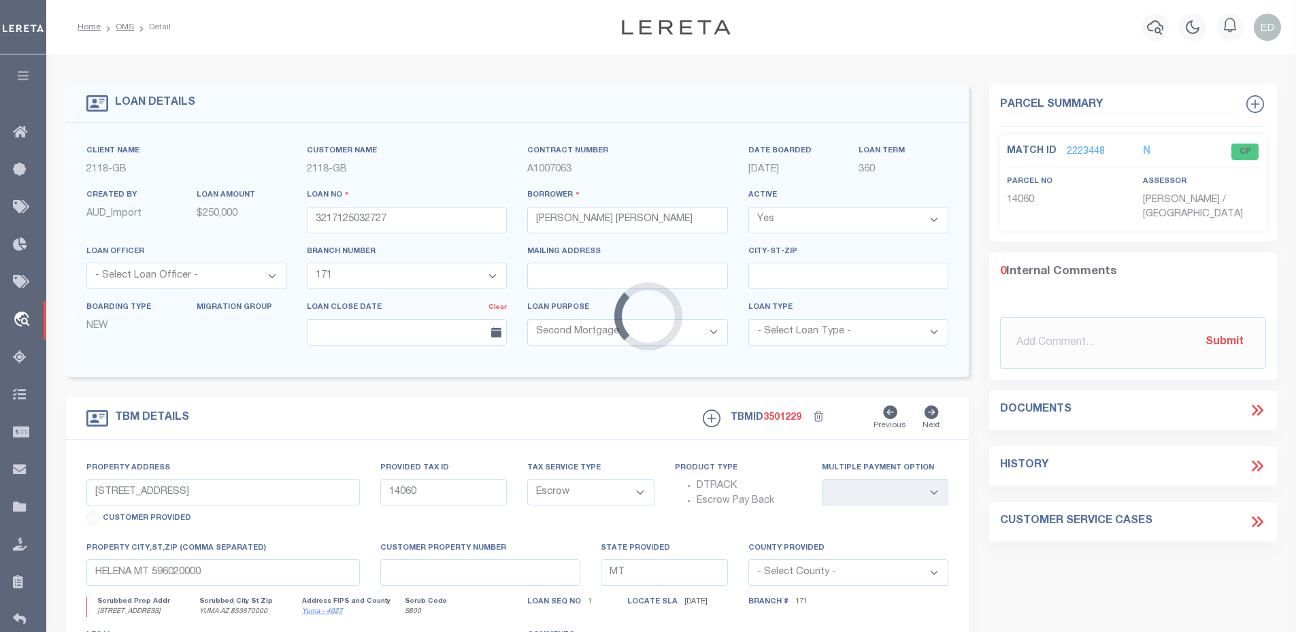
select select
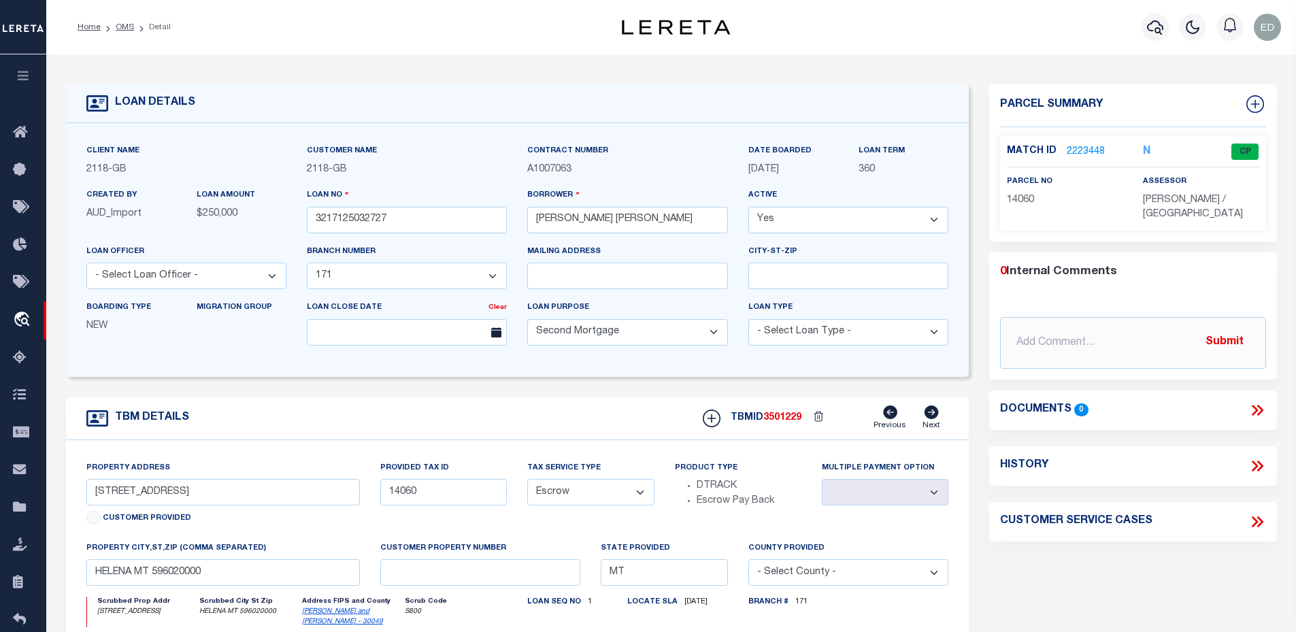
click at [1115, 570] on div "Parcel Summary Match ID 2223448 N parcel no 14060 assessor 0 0" at bounding box center [1133, 461] width 308 height 754
click at [413, 229] on input "3217125032727" at bounding box center [407, 220] width 200 height 27
click at [1130, 563] on div "Parcel Summary Match ID 2223448 N parcel no 14060 assessor 0 0" at bounding box center [1133, 461] width 308 height 754
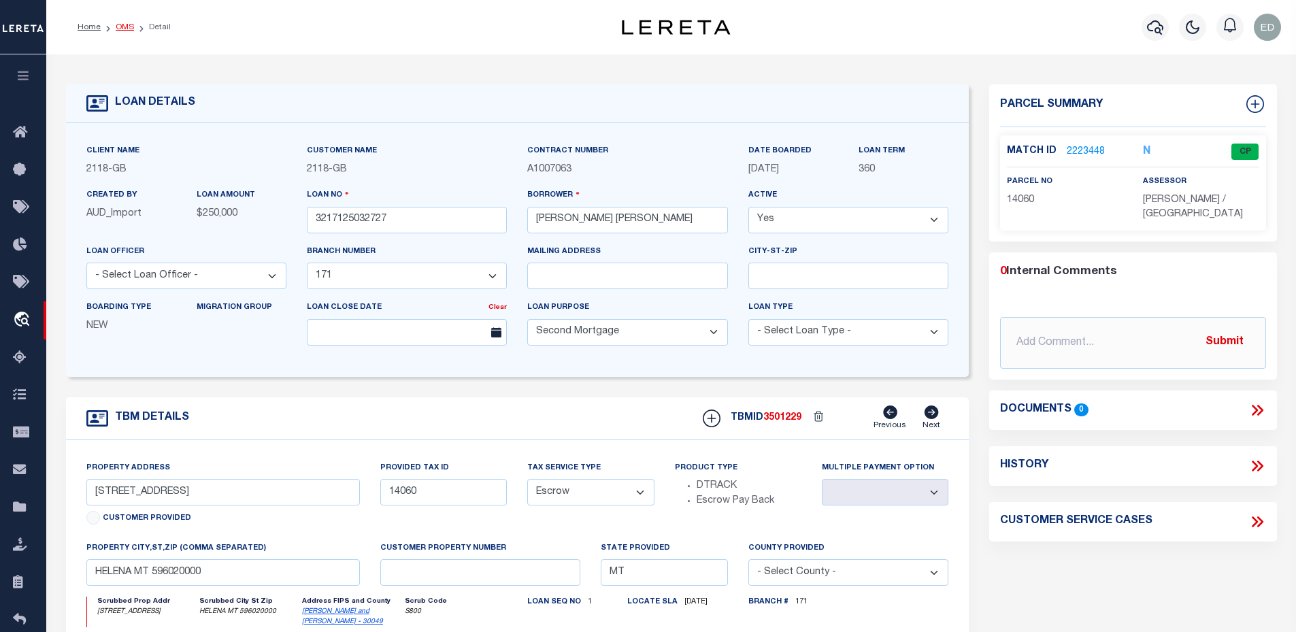
click at [118, 24] on link "OMS" at bounding box center [125, 27] width 18 height 8
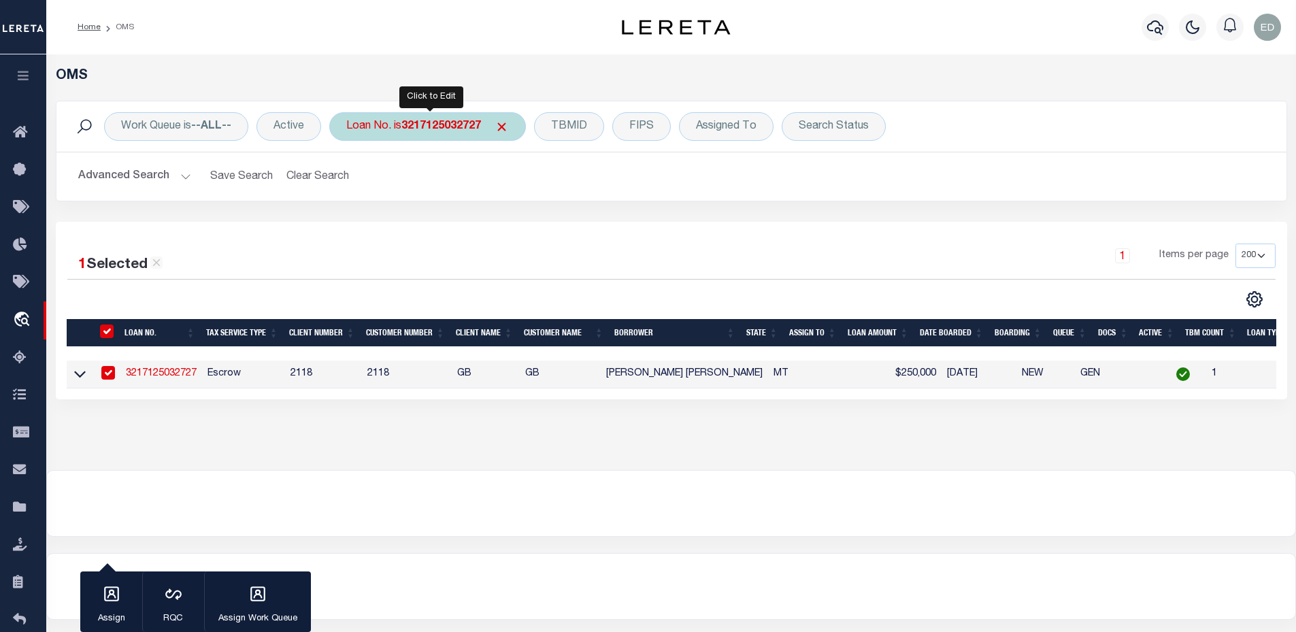
click at [407, 127] on b "3217125032727" at bounding box center [441, 126] width 80 height 11
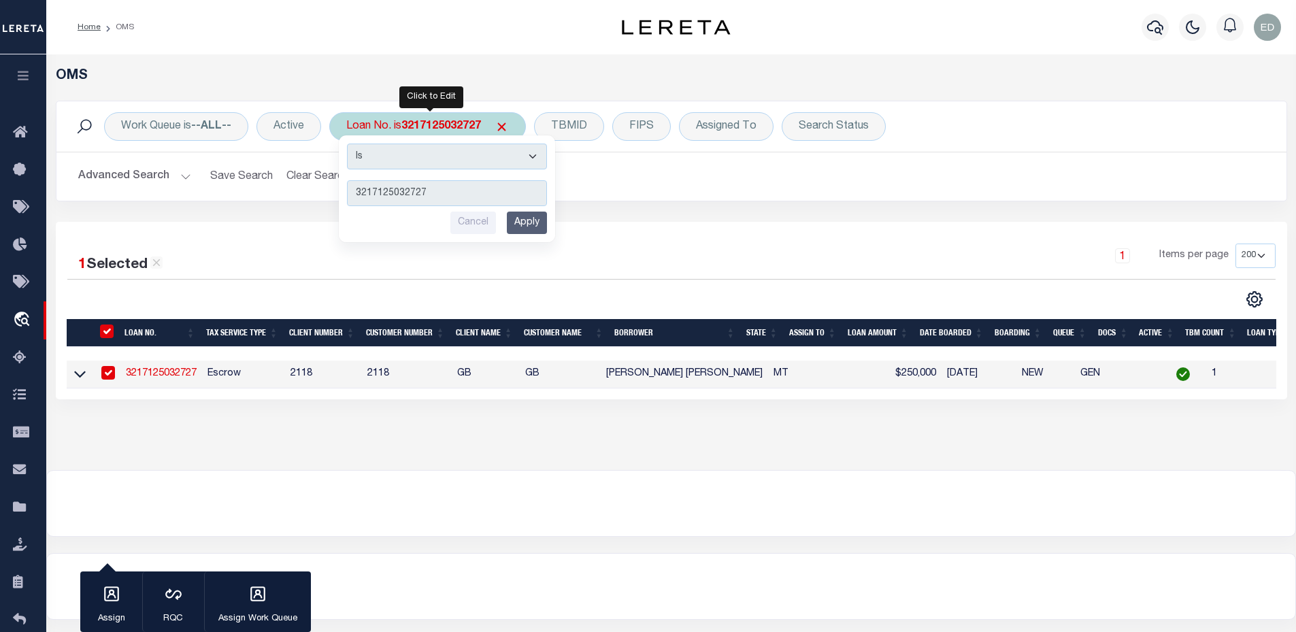
type input "4768825040652"
click at [518, 225] on input "Apply" at bounding box center [527, 223] width 40 height 22
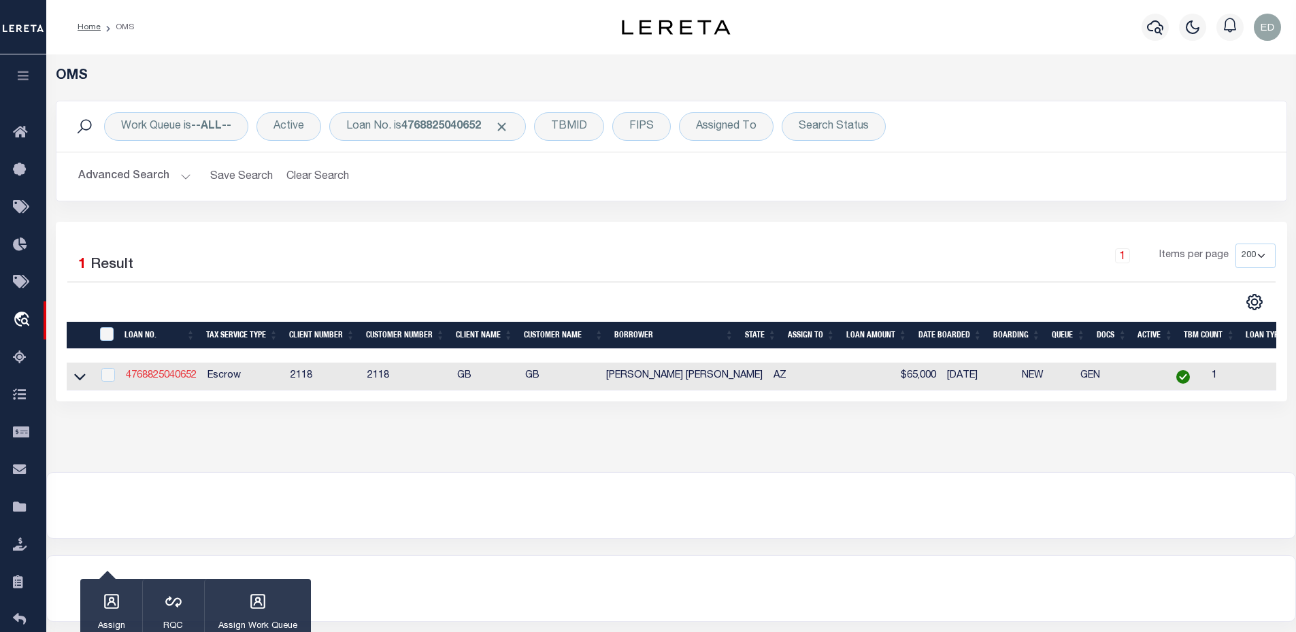
click at [174, 380] on link "4768825040652" at bounding box center [161, 376] width 71 height 10
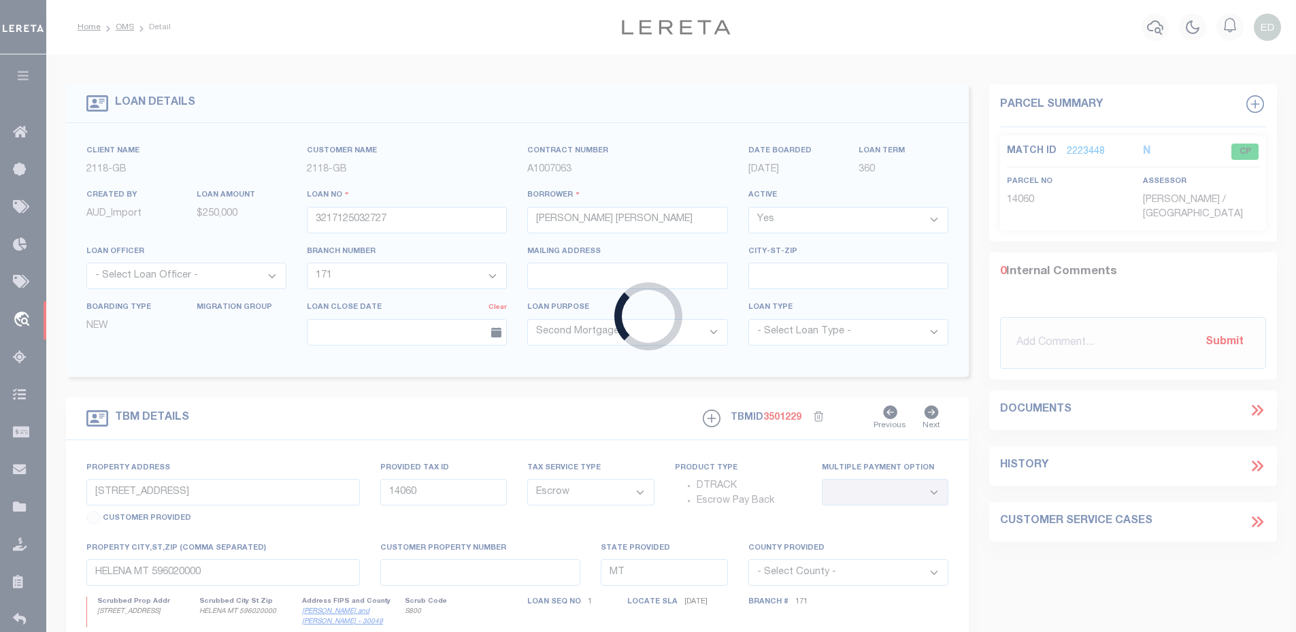
type input "4768825040652"
type input "[PERSON_NAME] [PERSON_NAME]"
select select "25061"
type input "[STREET_ADDRESS]"
select select
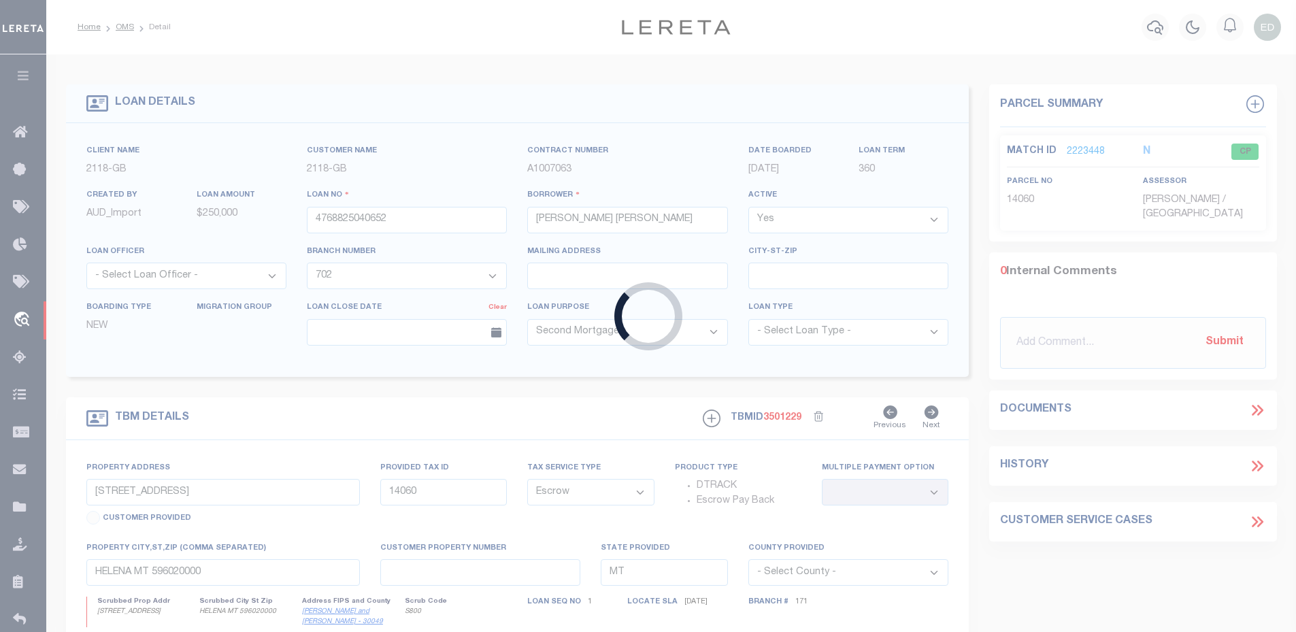
type input "YUMA AZ 853670000"
type input "AZ"
select select
select select "25061"
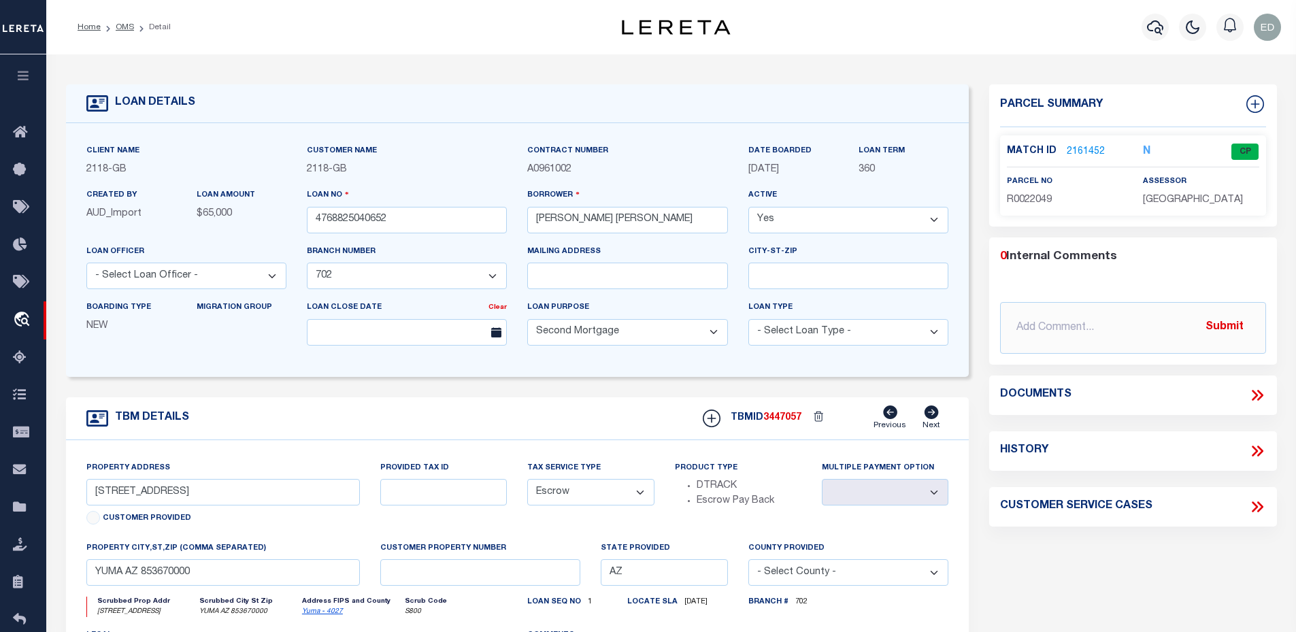
click at [557, 341] on select "- Select Loan Purpose - Church Exempt Construction to Perm Consumer Exempt Farm…" at bounding box center [627, 332] width 200 height 27
select select "400"
click at [527, 321] on select "- Select Loan Purpose - Church Exempt Construction to Perm Consumer Exempt Farm…" at bounding box center [627, 332] width 200 height 27
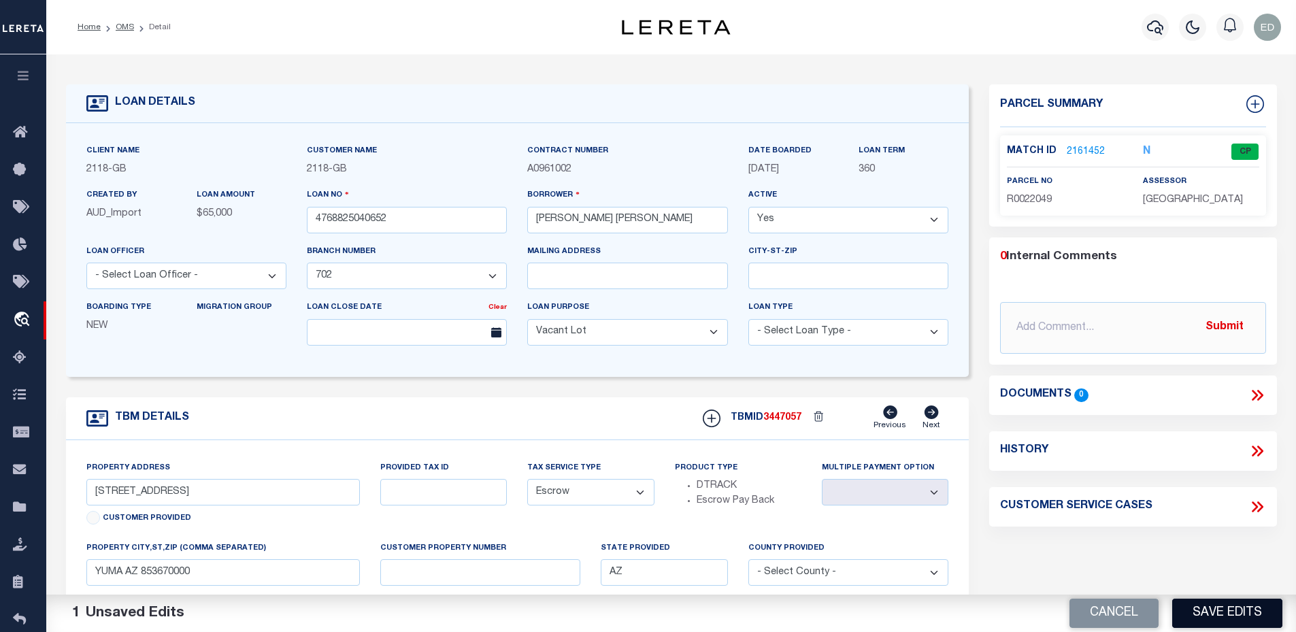
click at [1205, 606] on button "Save Edits" at bounding box center [1227, 613] width 110 height 29
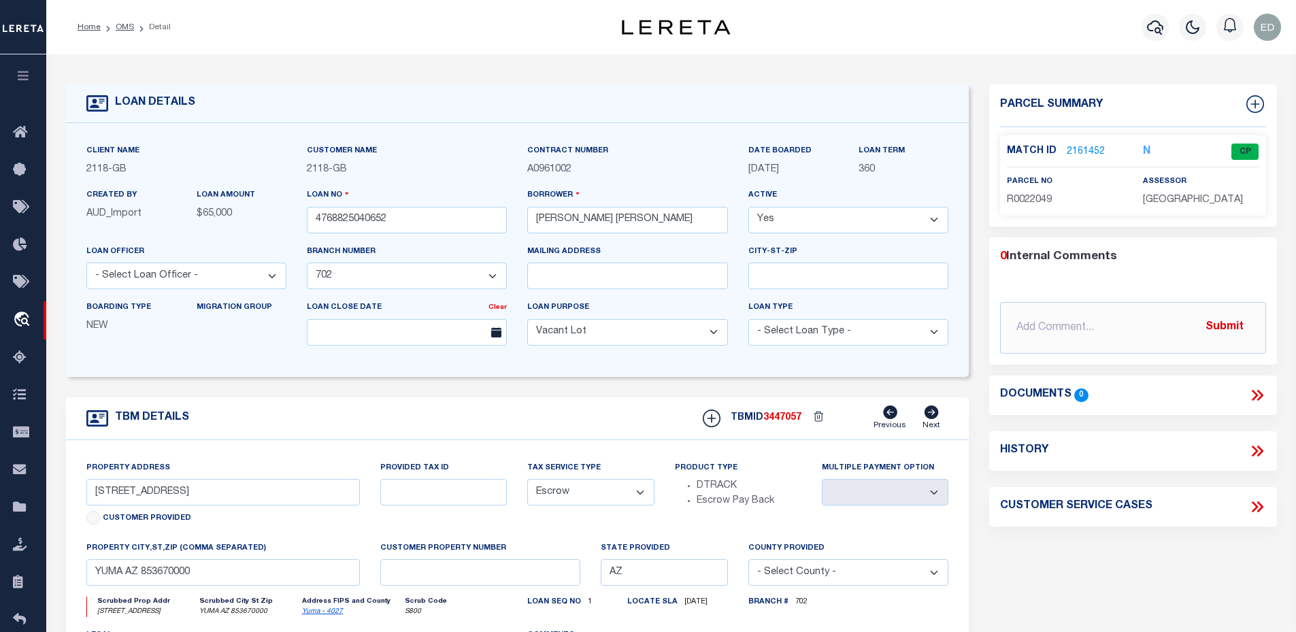
click at [989, 515] on div "Parcel Summary Match ID 2161452 N parcel no R0022049 assessor 0" at bounding box center [1133, 456] width 308 height 744
click at [991, 99] on div "Parcel Summary" at bounding box center [1133, 105] width 288 height 43
click at [351, 227] on input "4768825040652" at bounding box center [407, 220] width 200 height 27
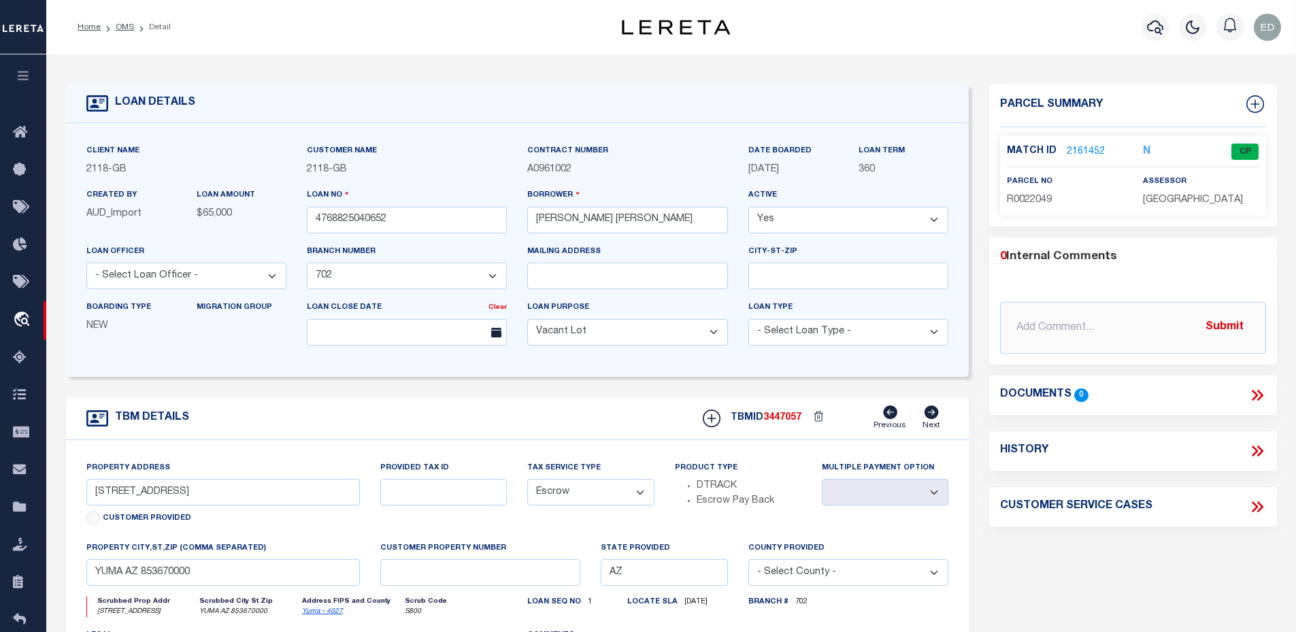
click at [972, 416] on div "TBM DETAILS TBMID 3447057" at bounding box center [518, 586] width 924 height 378
click at [982, 509] on div "Parcel Summary Match ID 2161452 N parcel no R0022049 assessor 0" at bounding box center [1133, 456] width 308 height 744
